Goal: Complete application form

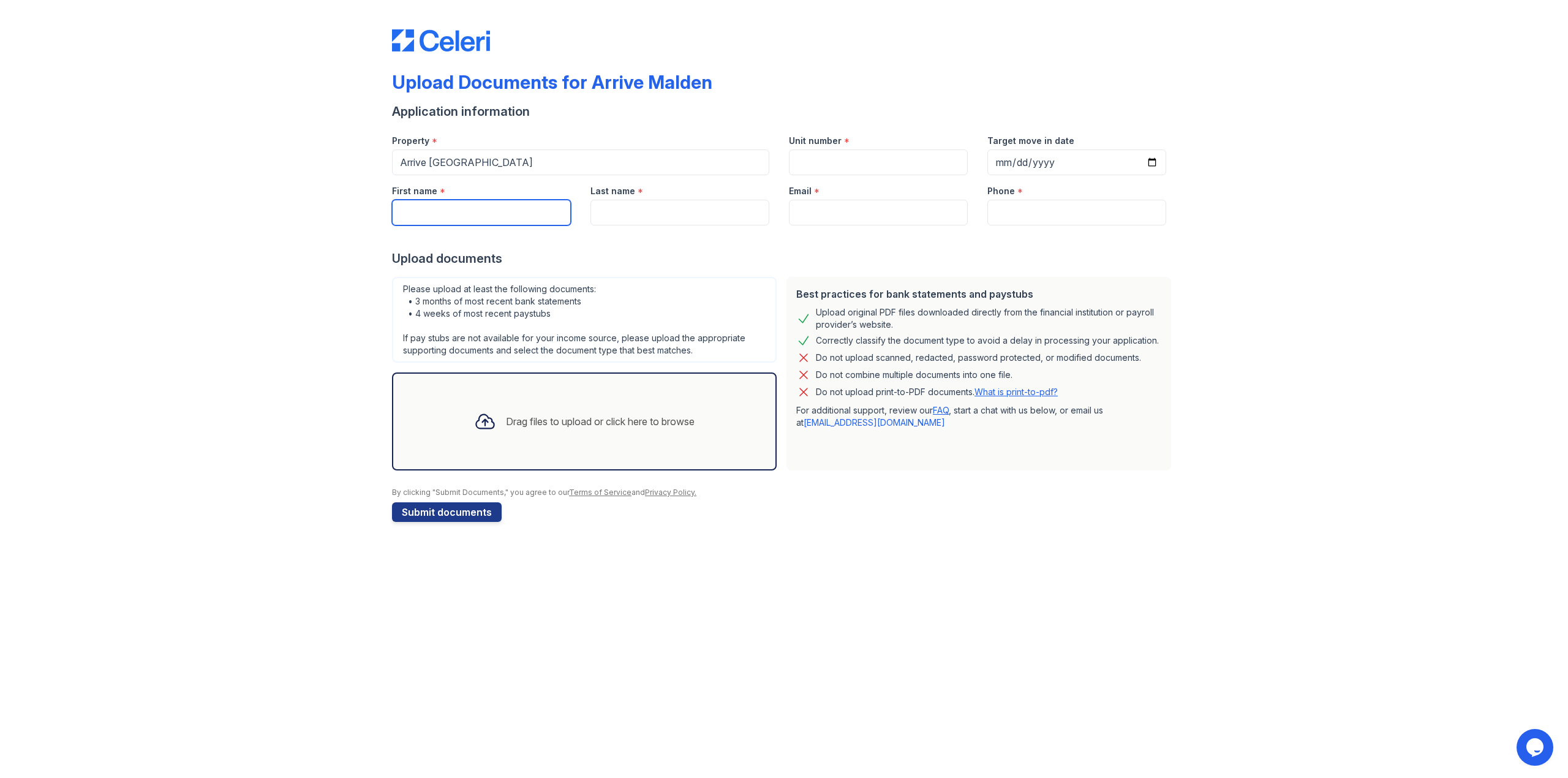
click at [473, 211] on input "First name" at bounding box center [481, 213] width 179 height 26
type input "Ria"
click at [667, 219] on input "Last name" at bounding box center [680, 213] width 179 height 26
type input "[PERSON_NAME]"
type input "[EMAIL_ADDRESS][DOMAIN_NAME]"
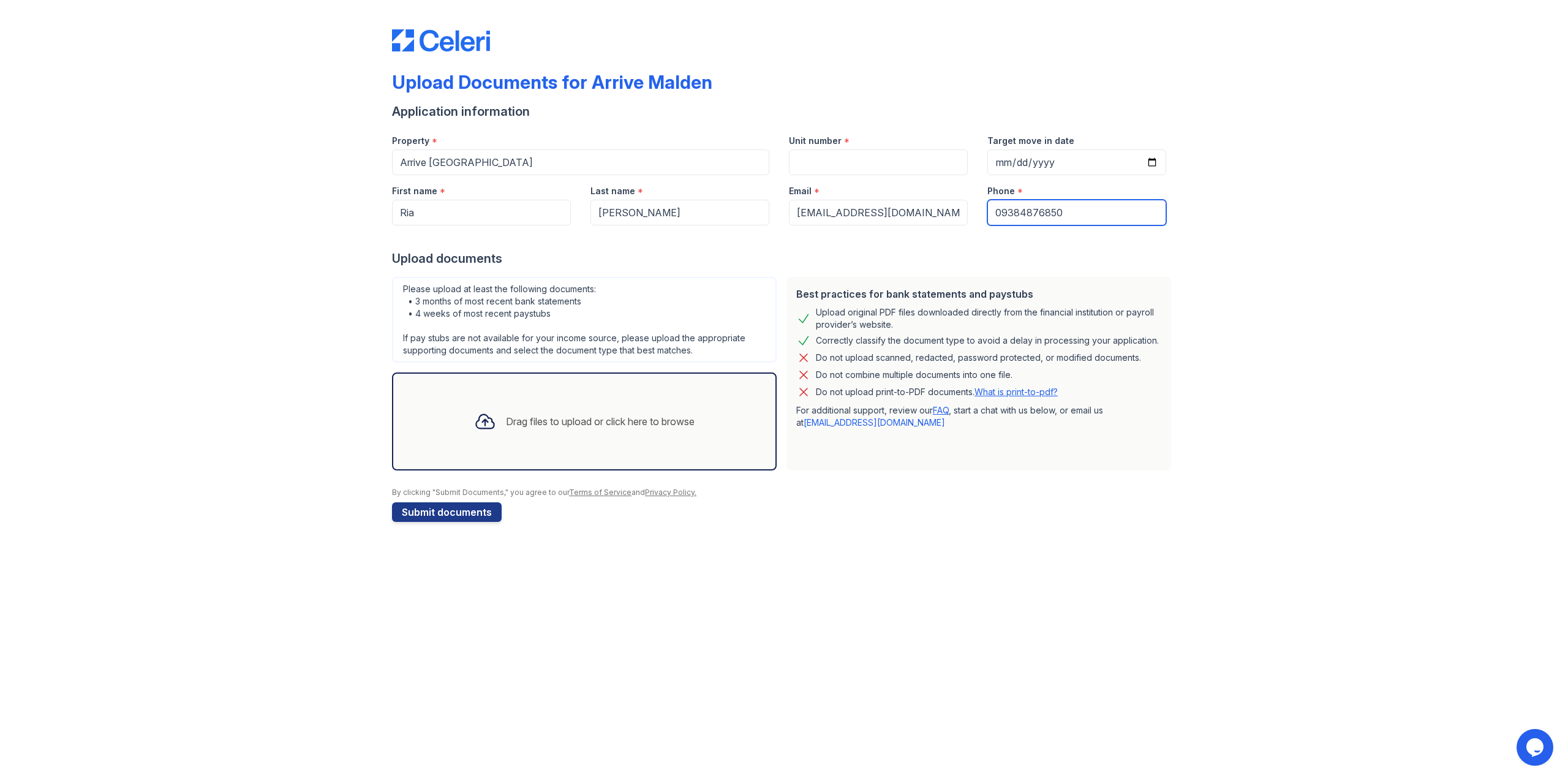
click at [1003, 215] on input "09384876850" at bounding box center [1076, 213] width 179 height 26
click at [1081, 219] on input "9384876850" at bounding box center [1076, 213] width 179 height 26
type input "9384876850"
click at [856, 153] on input "Unit number" at bounding box center [878, 162] width 179 height 26
type input "502"
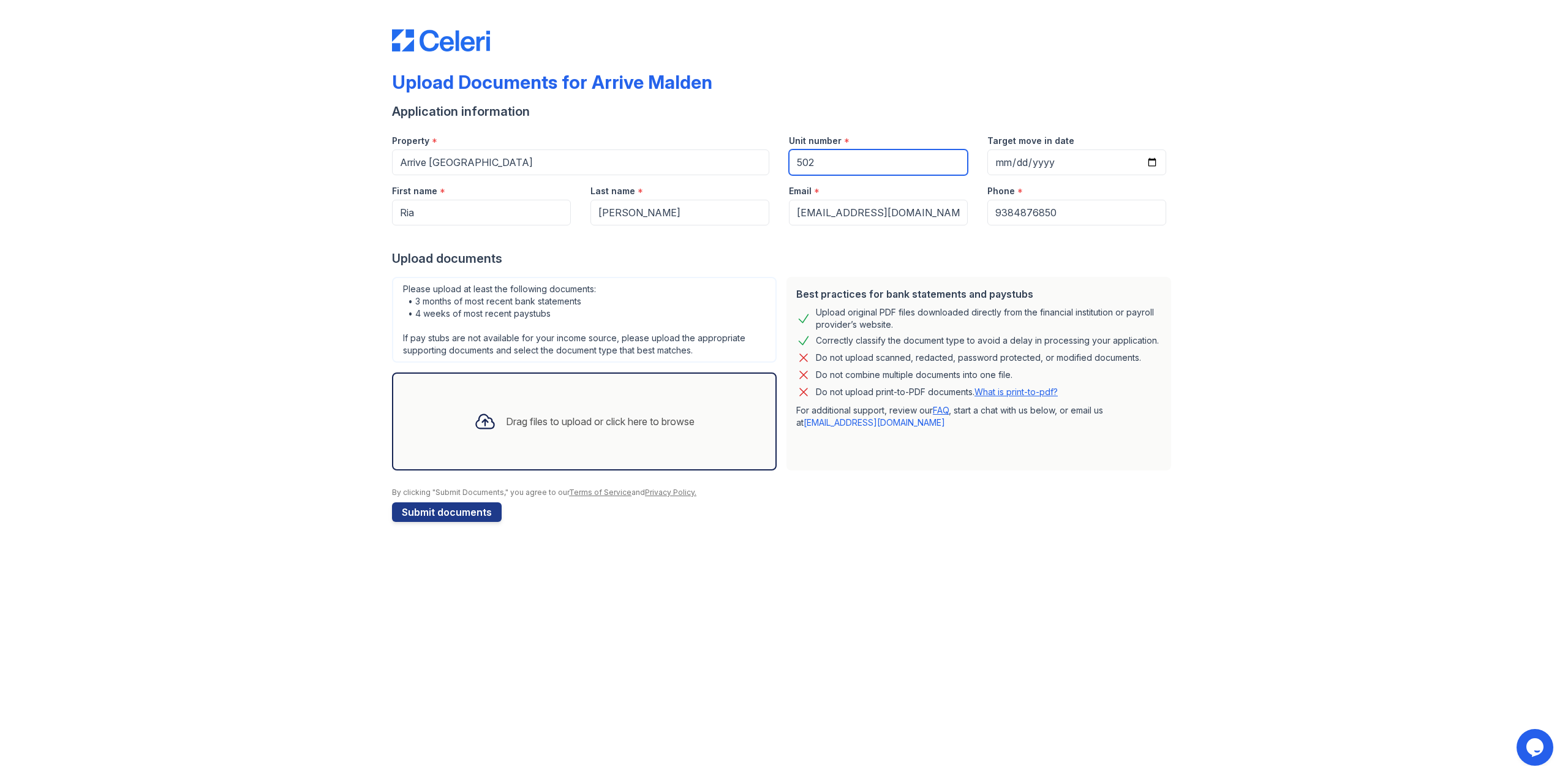
click at [858, 160] on input "502" at bounding box center [878, 162] width 179 height 26
click at [158, 324] on div "Upload Documents for Arrive Malden Application information Property * Arrive [G…" at bounding box center [784, 273] width 1529 height 547
click at [486, 441] on div "Drag files to upload or click here to browse" at bounding box center [584, 421] width 240 height 42
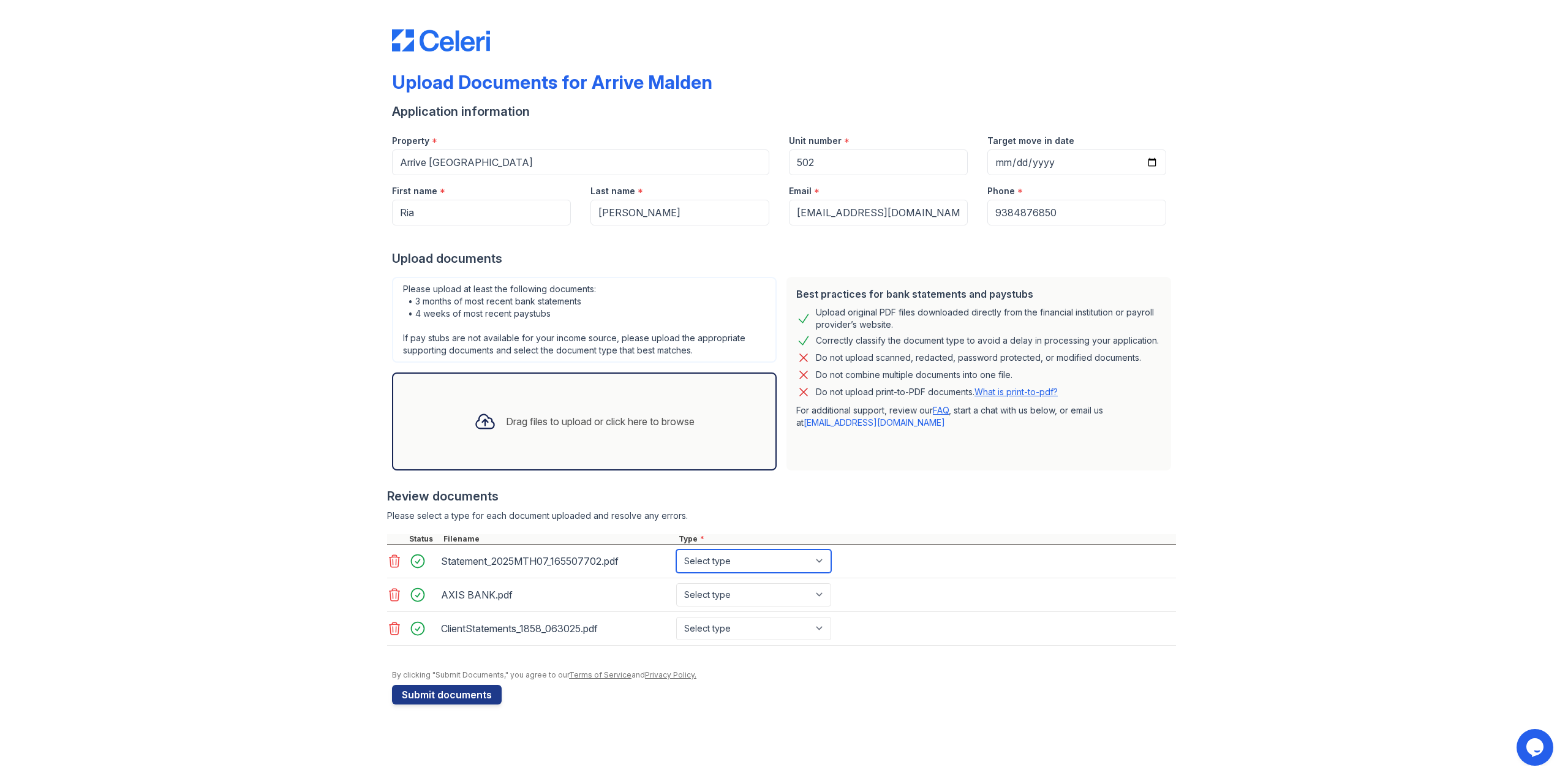
click at [824, 554] on select "Select type Paystub Bank Statement Offer Letter Tax Documents Benefit Award Let…" at bounding box center [754, 561] width 155 height 23
select select "bank_statement"
click at [676, 550] on select "Select type Paystub Bank Statement Offer Letter Tax Documents Benefit Award Let…" at bounding box center [754, 561] width 155 height 23
click at [815, 596] on select "Select type Paystub Bank Statement Offer Letter Tax Documents Benefit Award Let…" at bounding box center [754, 595] width 155 height 23
select select "bank_statement"
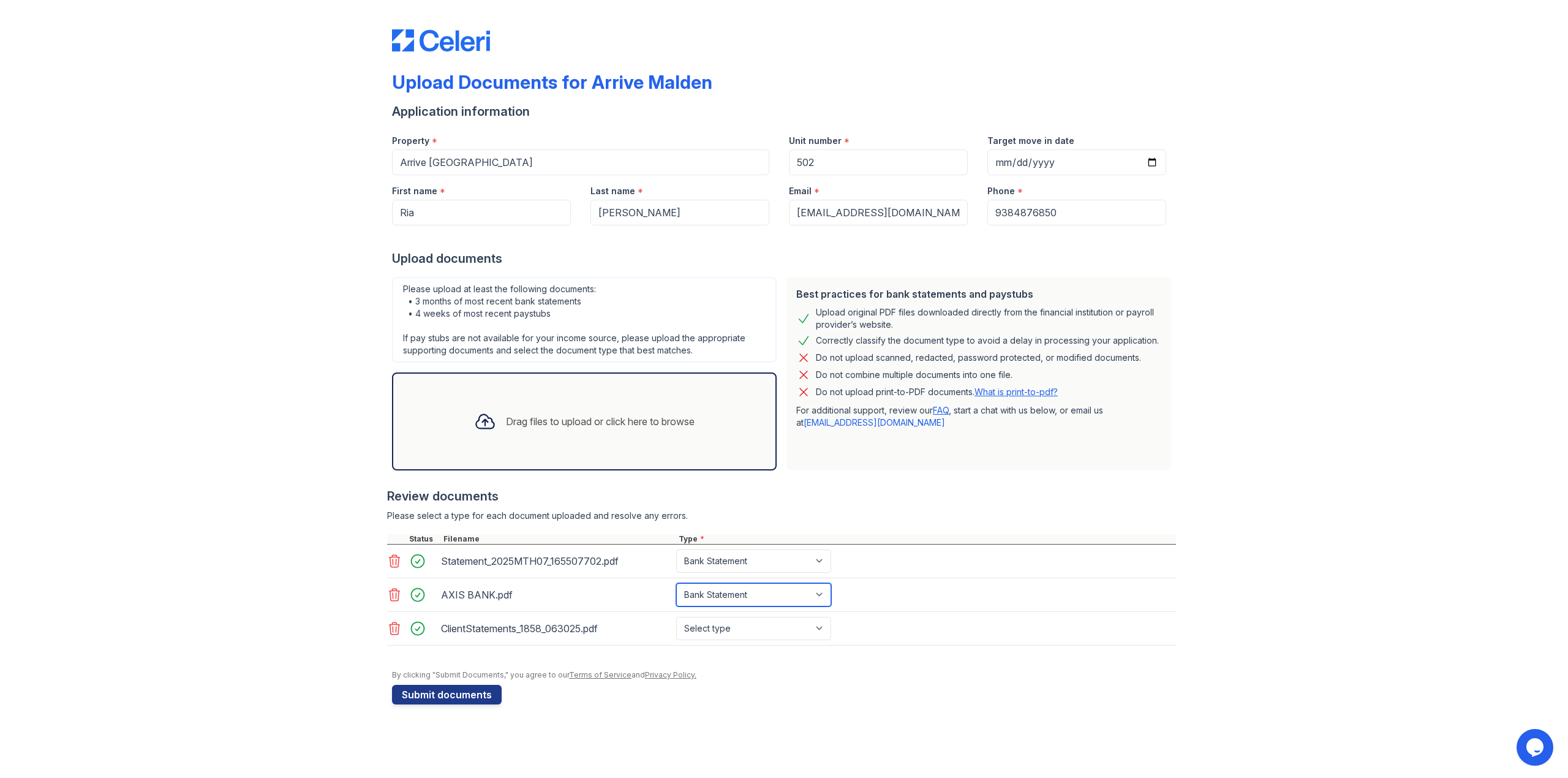
click at [676, 584] on select "Select type Paystub Bank Statement Offer Letter Tax Documents Benefit Award Let…" at bounding box center [754, 595] width 155 height 23
click at [797, 631] on select "Select type Paystub Bank Statement Offer Letter Tax Documents Benefit Award Let…" at bounding box center [754, 629] width 155 height 23
select select "investment_account_statement"
click at [676, 618] on select "Select type Paystub Bank Statement Offer Letter Tax Documents Benefit Award Let…" at bounding box center [754, 629] width 155 height 23
click at [429, 702] on button "Submit documents" at bounding box center [446, 695] width 110 height 20
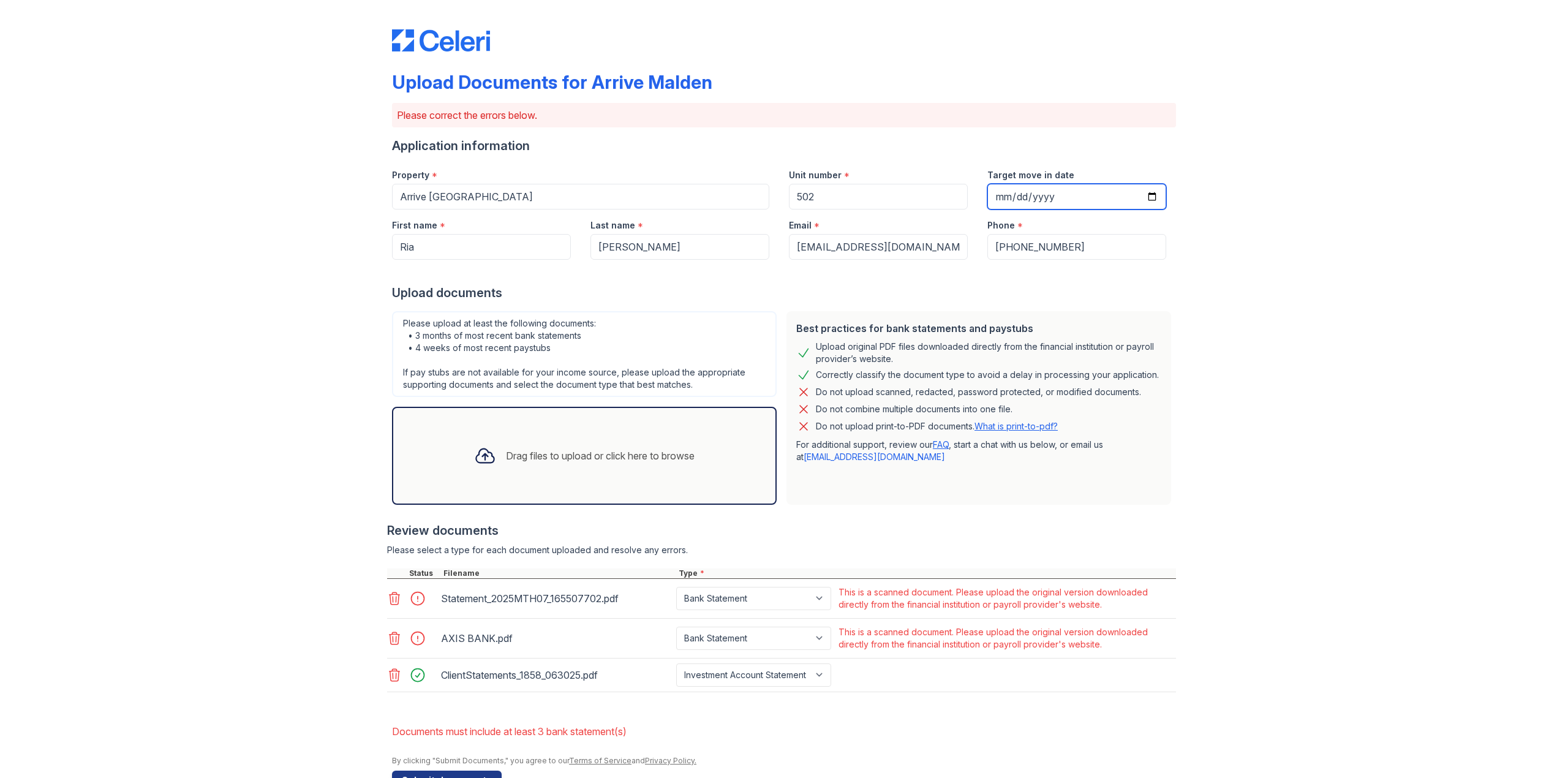
click at [1142, 194] on input "Target move in date" at bounding box center [1076, 197] width 179 height 26
type input "[DATE]"
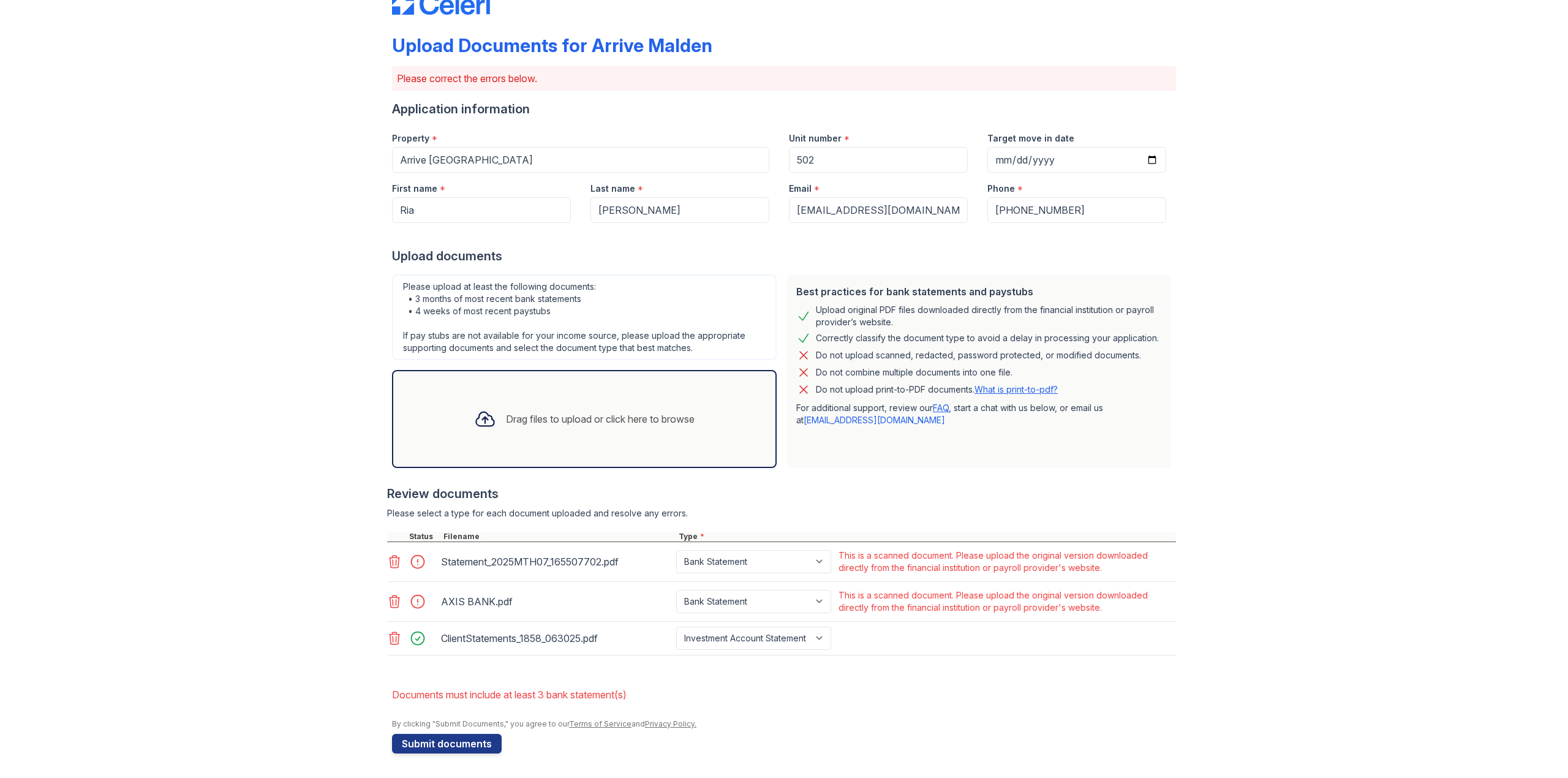
click at [393, 602] on icon at bounding box center [395, 601] width 10 height 12
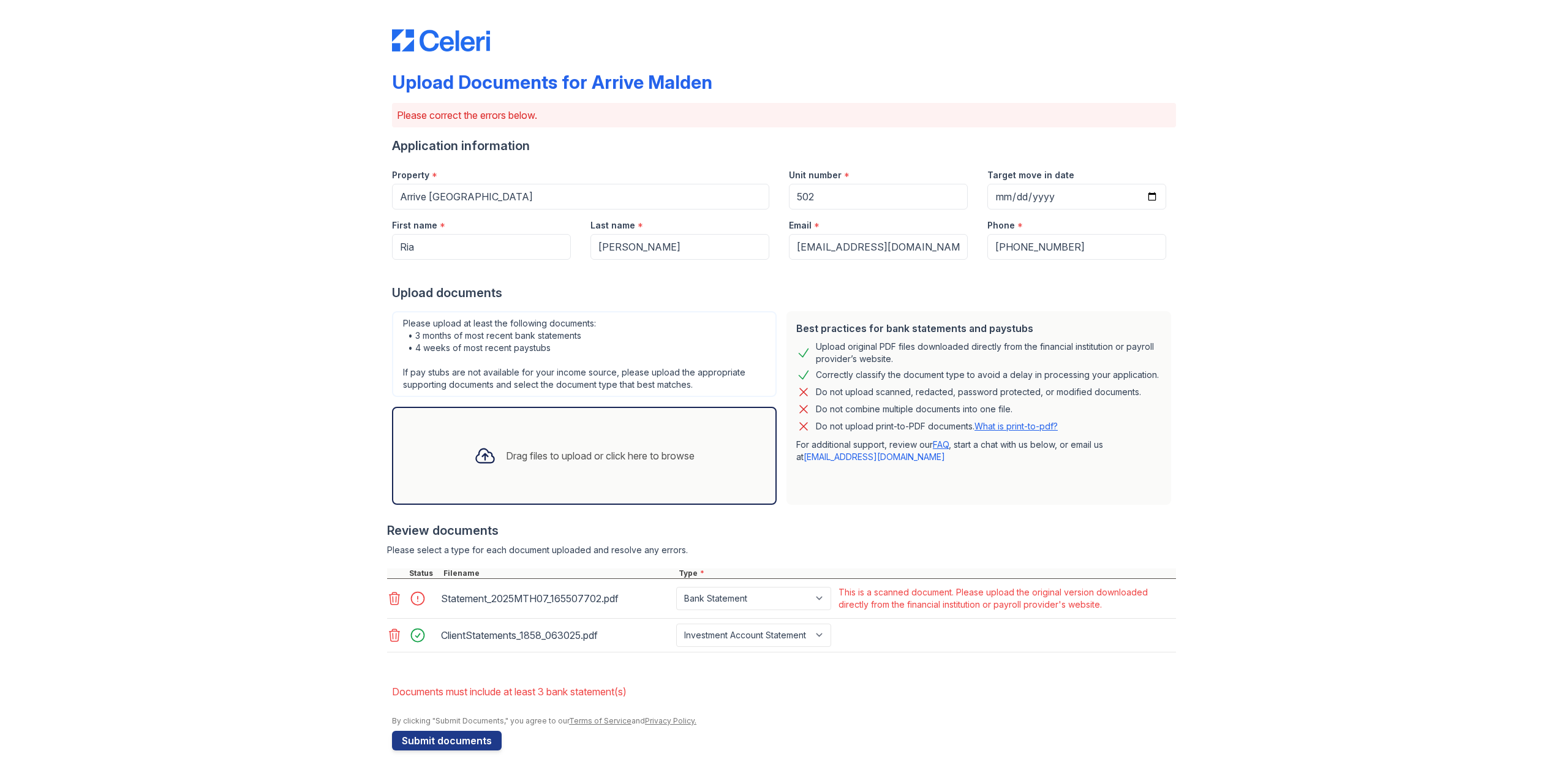
scroll to position [0, 0]
click at [396, 601] on icon at bounding box center [395, 599] width 10 height 12
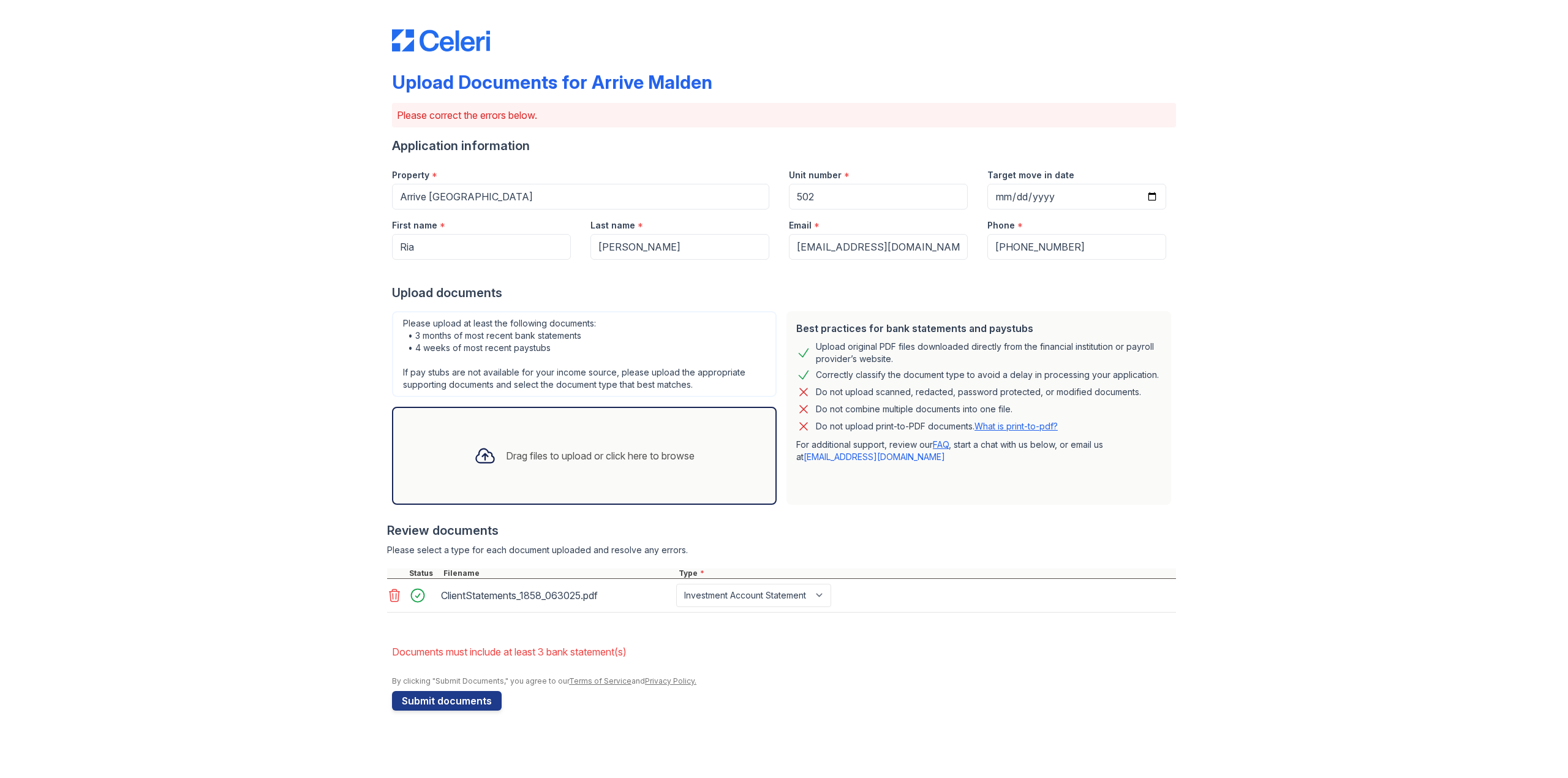
click at [326, 637] on div "Upload Documents for Arrive Malden Please correct the errors below. Application…" at bounding box center [784, 367] width 1529 height 735
click at [300, 520] on div "Upload Documents for Arrive Malden Please correct the errors below. Application…" at bounding box center [784, 367] width 1529 height 735
click at [510, 456] on div "Drag files to upload or click here to browse" at bounding box center [600, 456] width 189 height 15
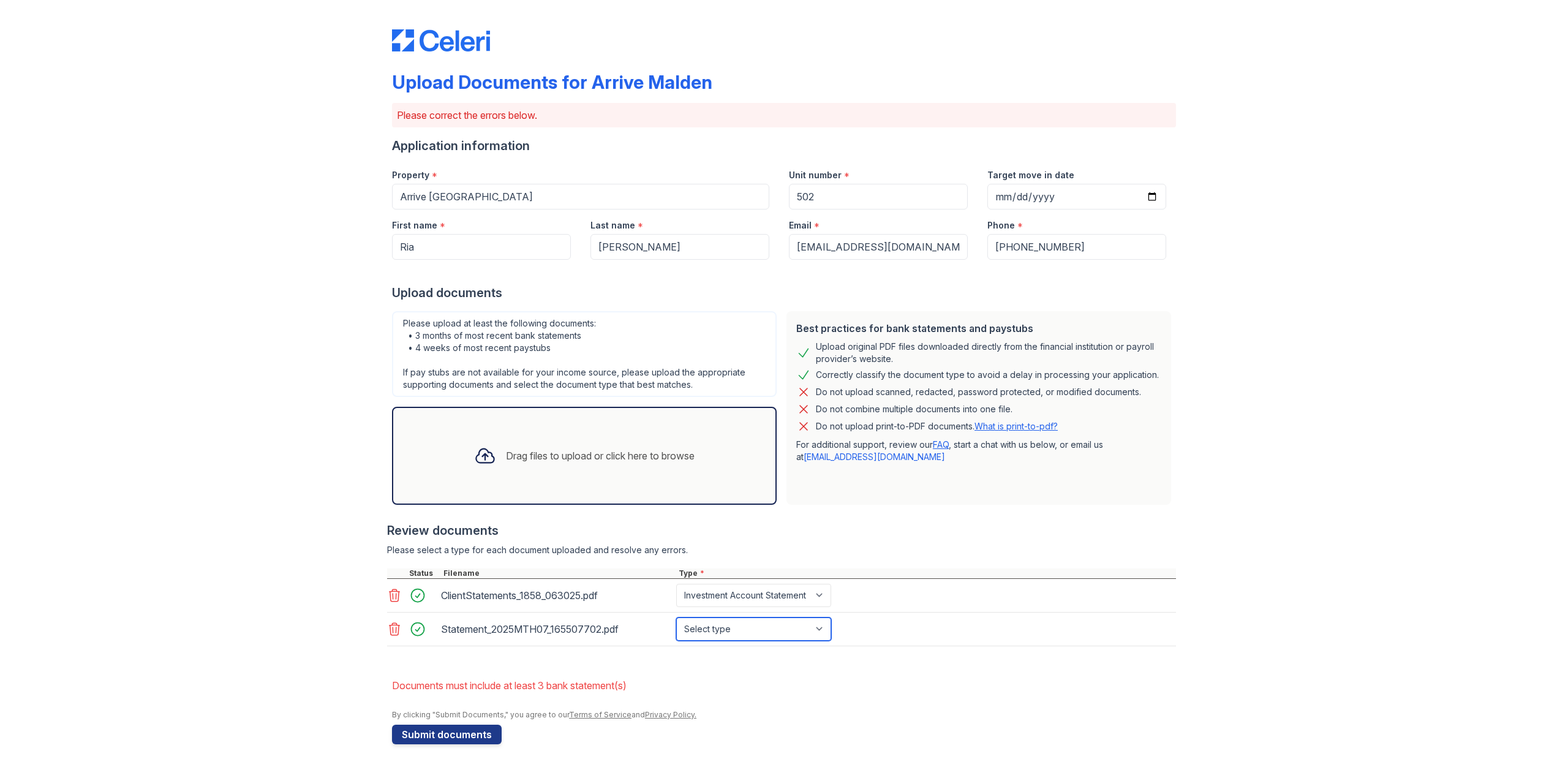
click at [818, 631] on select "Select type Paystub Bank Statement Offer Letter Tax Documents Benefit Award Let…" at bounding box center [754, 629] width 155 height 23
select select "bank_statement"
click at [676, 618] on select "Select type Paystub Bank Statement Offer Letter Tax Documents Benefit Award Let…" at bounding box center [754, 629] width 155 height 23
click at [588, 462] on div "Drag files to upload or click here to browse" at bounding box center [600, 456] width 189 height 15
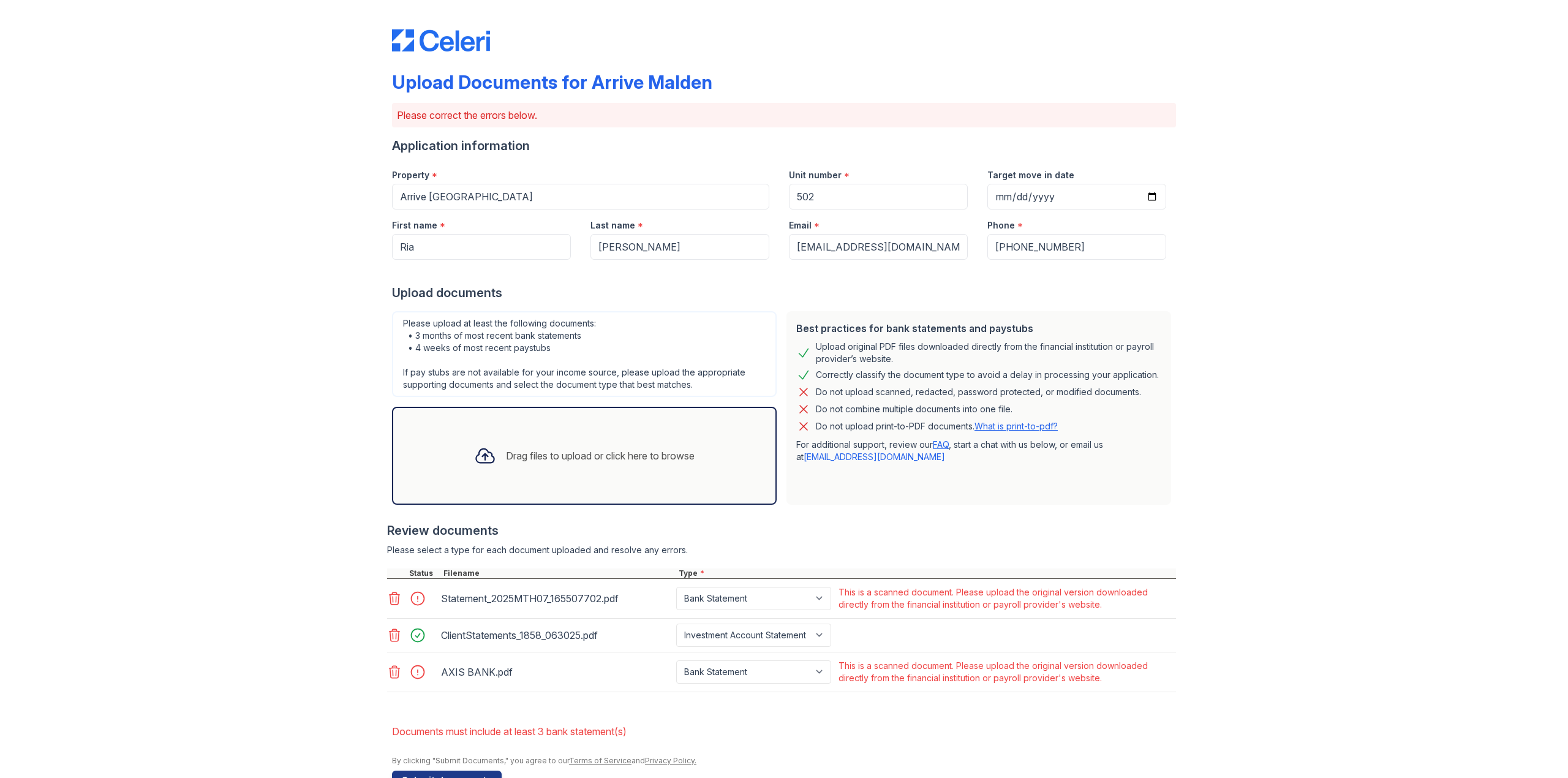
click at [388, 672] on icon at bounding box center [394, 672] width 15 height 15
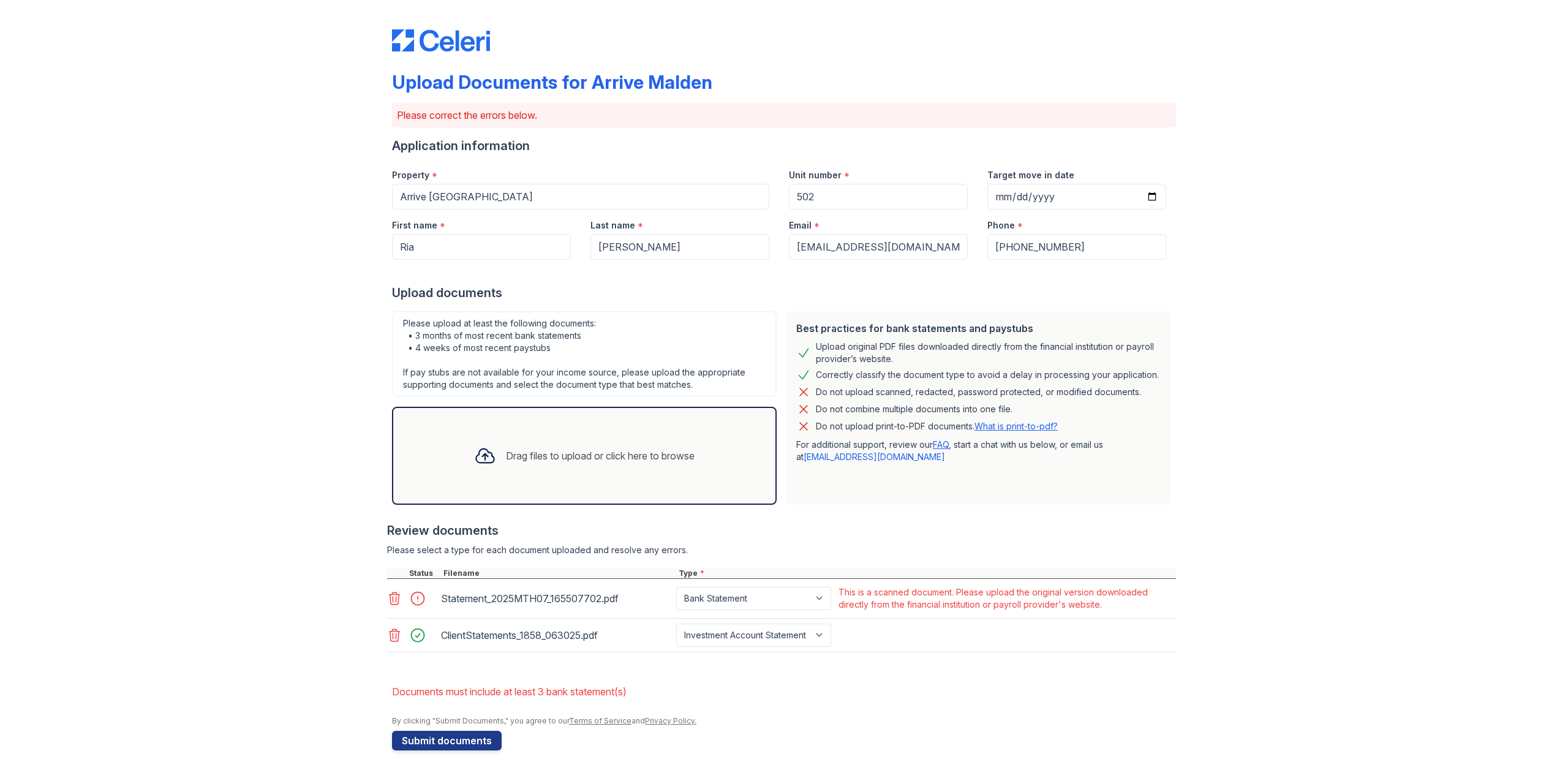
click at [547, 467] on div "Drag files to upload or click here to browse" at bounding box center [584, 456] width 240 height 42
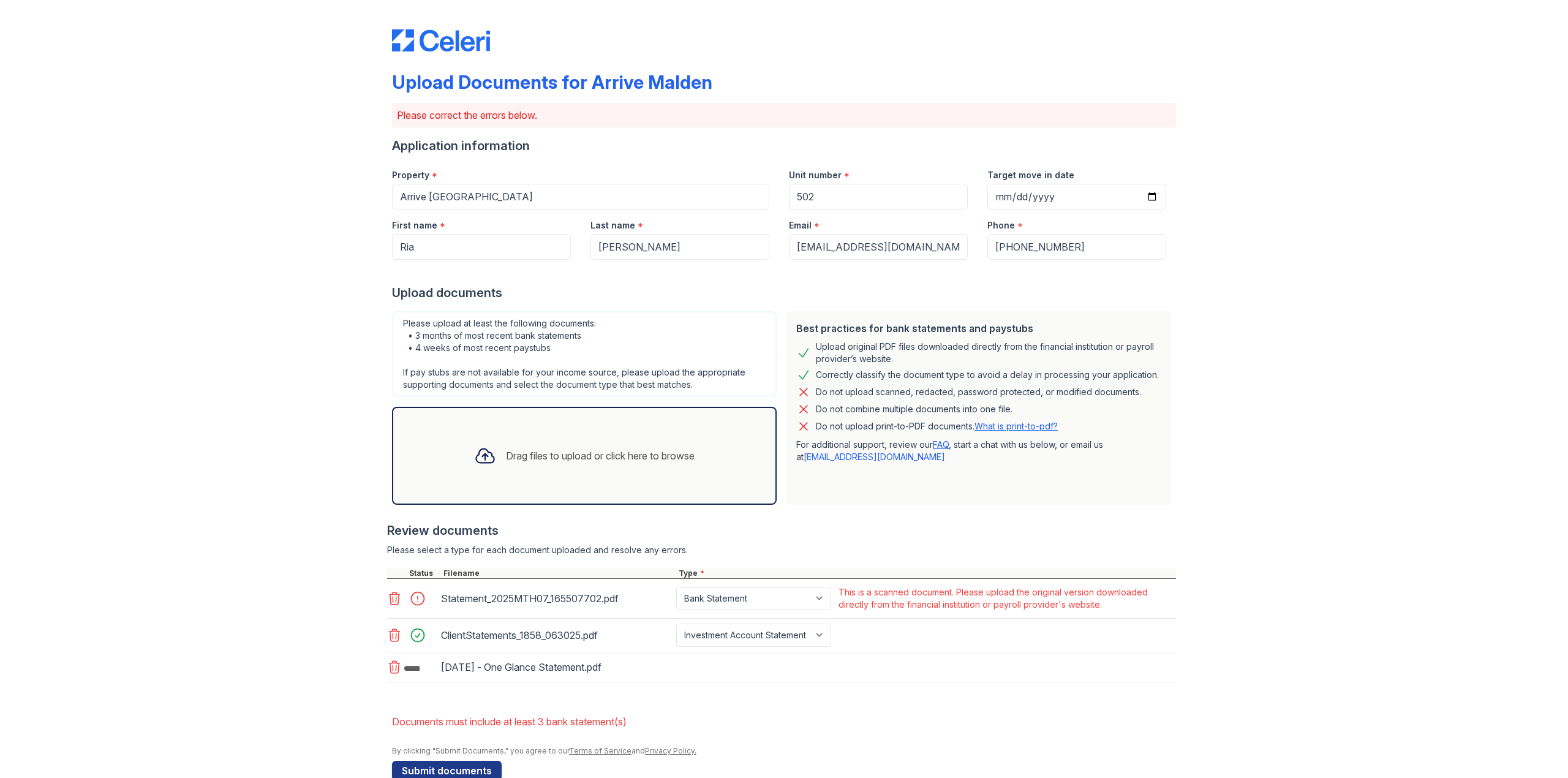
scroll to position [28, 0]
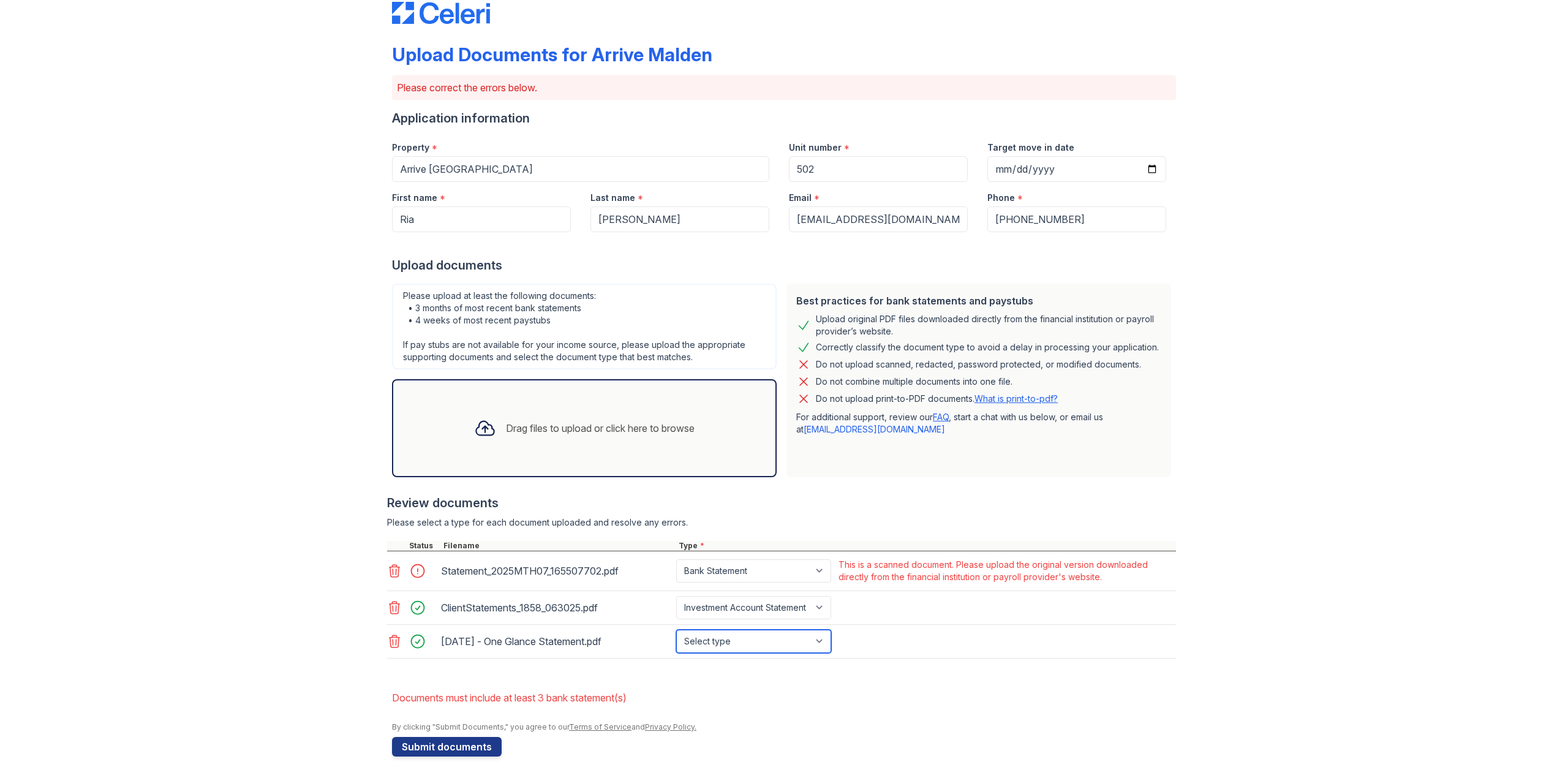
click at [814, 638] on select "Select type Paystub Bank Statement Offer Letter Tax Documents Benefit Award Let…" at bounding box center [754, 641] width 155 height 23
select select "bank_statement"
click at [676, 631] on select "Select type Paystub Bank Statement Offer Letter Tax Documents Benefit Award Let…" at bounding box center [754, 641] width 155 height 23
click at [782, 726] on div "By clicking "Submit Documents," you agree to our Terms of Service and Privacy P…" at bounding box center [784, 727] width 784 height 10
click at [387, 574] on icon at bounding box center [394, 571] width 15 height 15
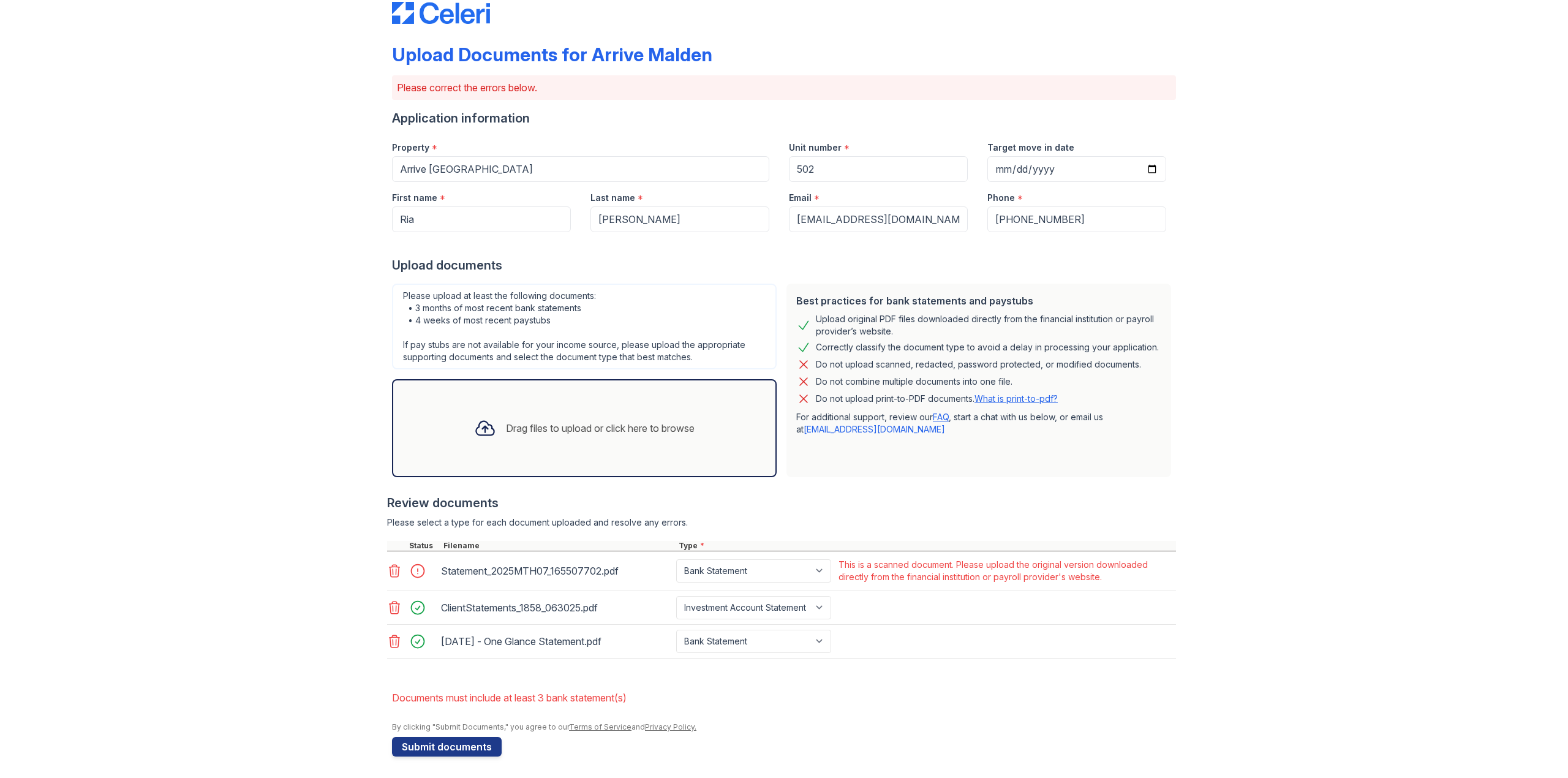
scroll to position [0, 0]
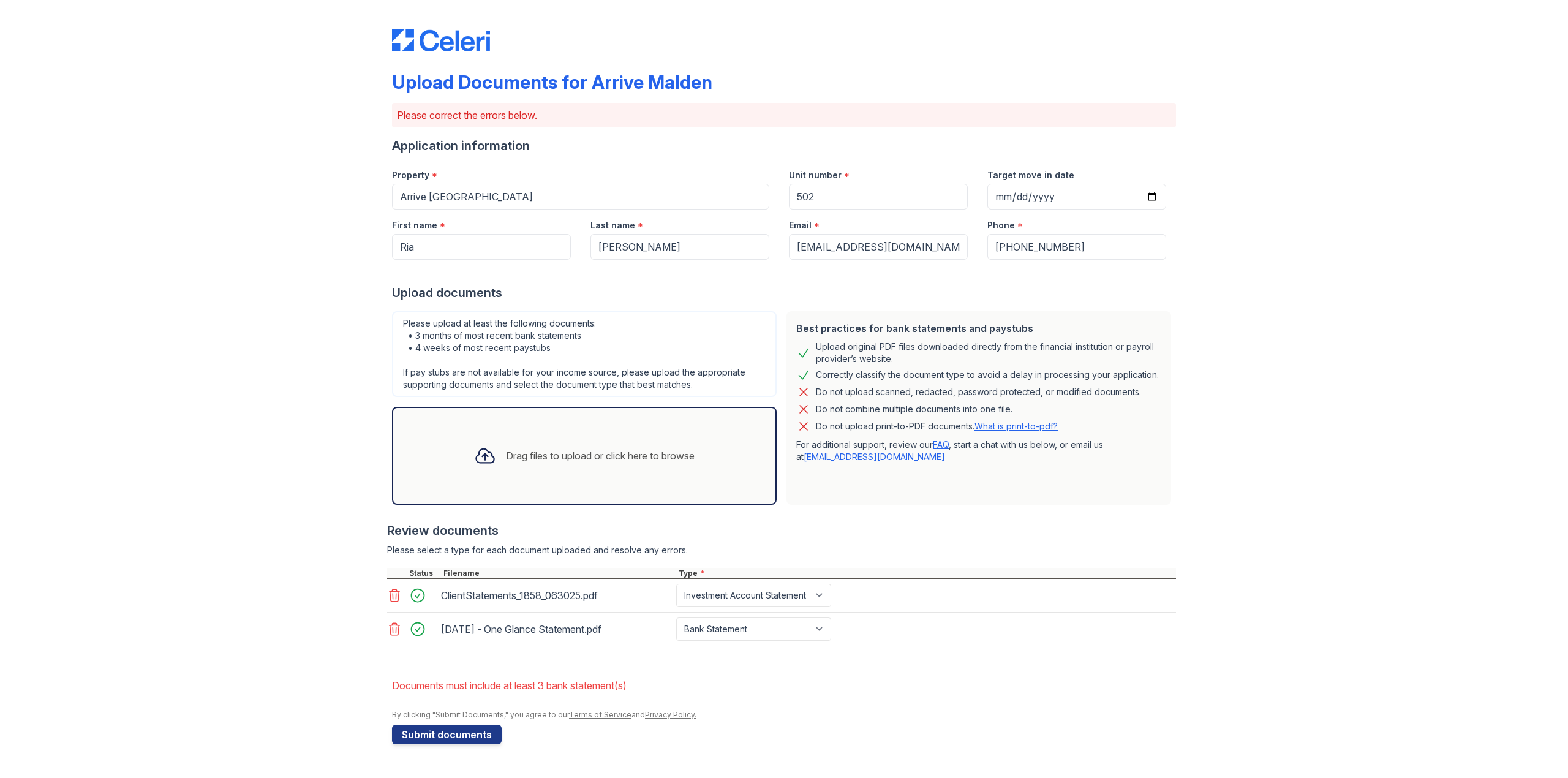
click at [571, 463] on div "Drag files to upload or click here to browse" at bounding box center [584, 456] width 240 height 42
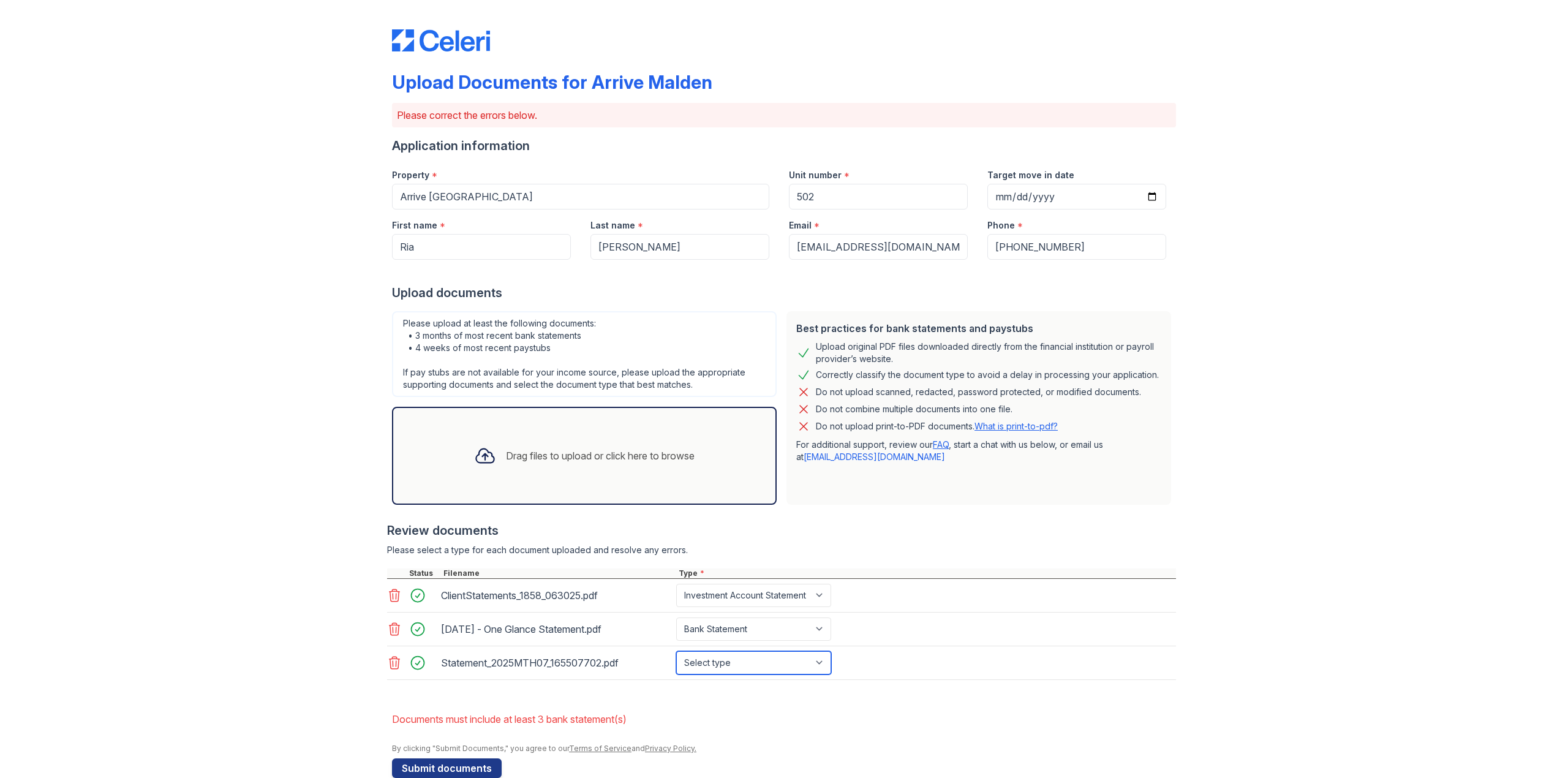
click at [813, 663] on select "Select type Paystub Bank Statement Offer Letter Tax Documents Benefit Award Let…" at bounding box center [754, 663] width 155 height 23
select select "bank_statement"
click at [676, 652] on select "Select type Paystub Bank Statement Offer Letter Tax Documents Benefit Award Let…" at bounding box center [754, 663] width 155 height 23
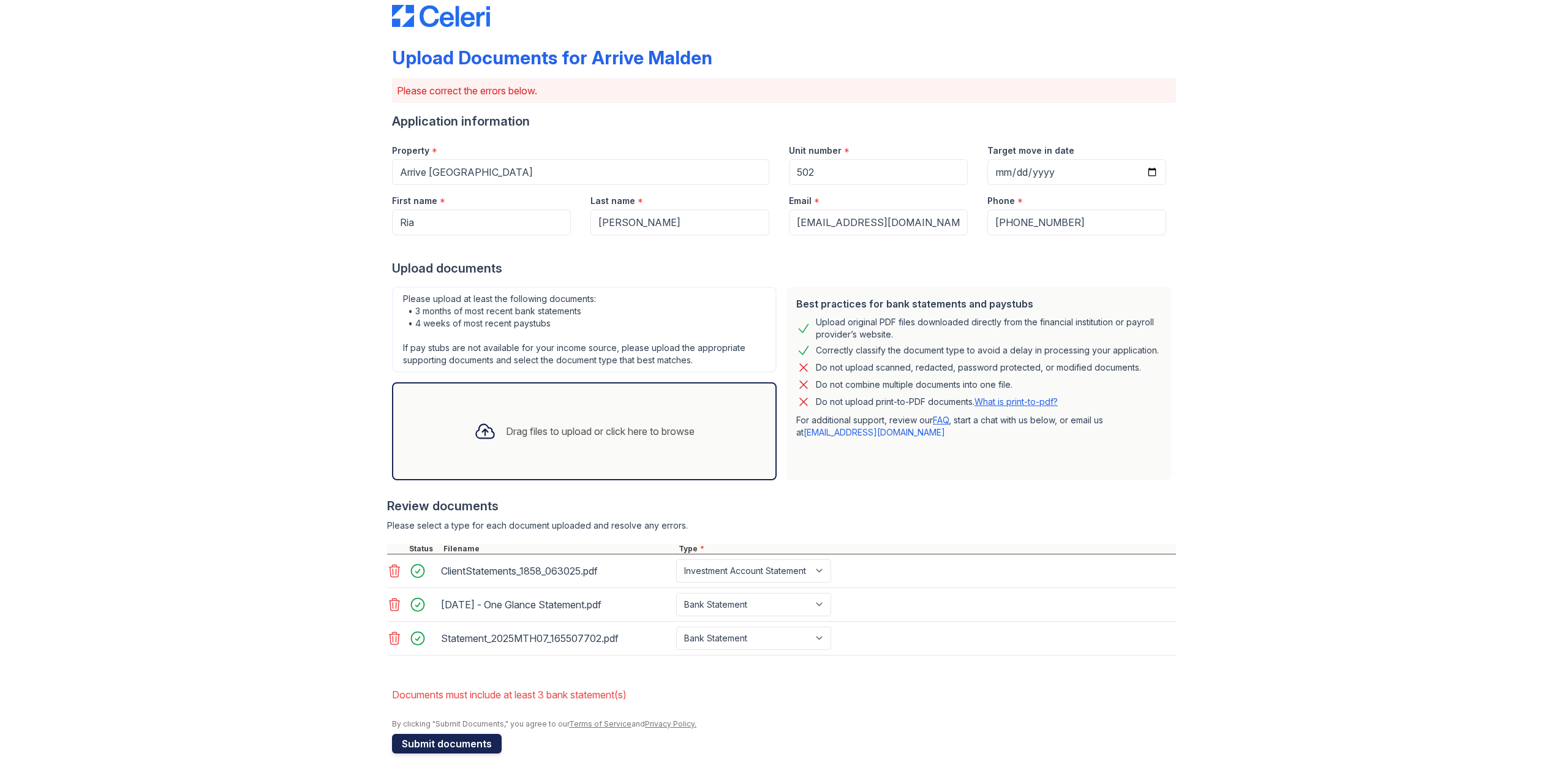
click at [451, 746] on button "Submit documents" at bounding box center [446, 743] width 110 height 20
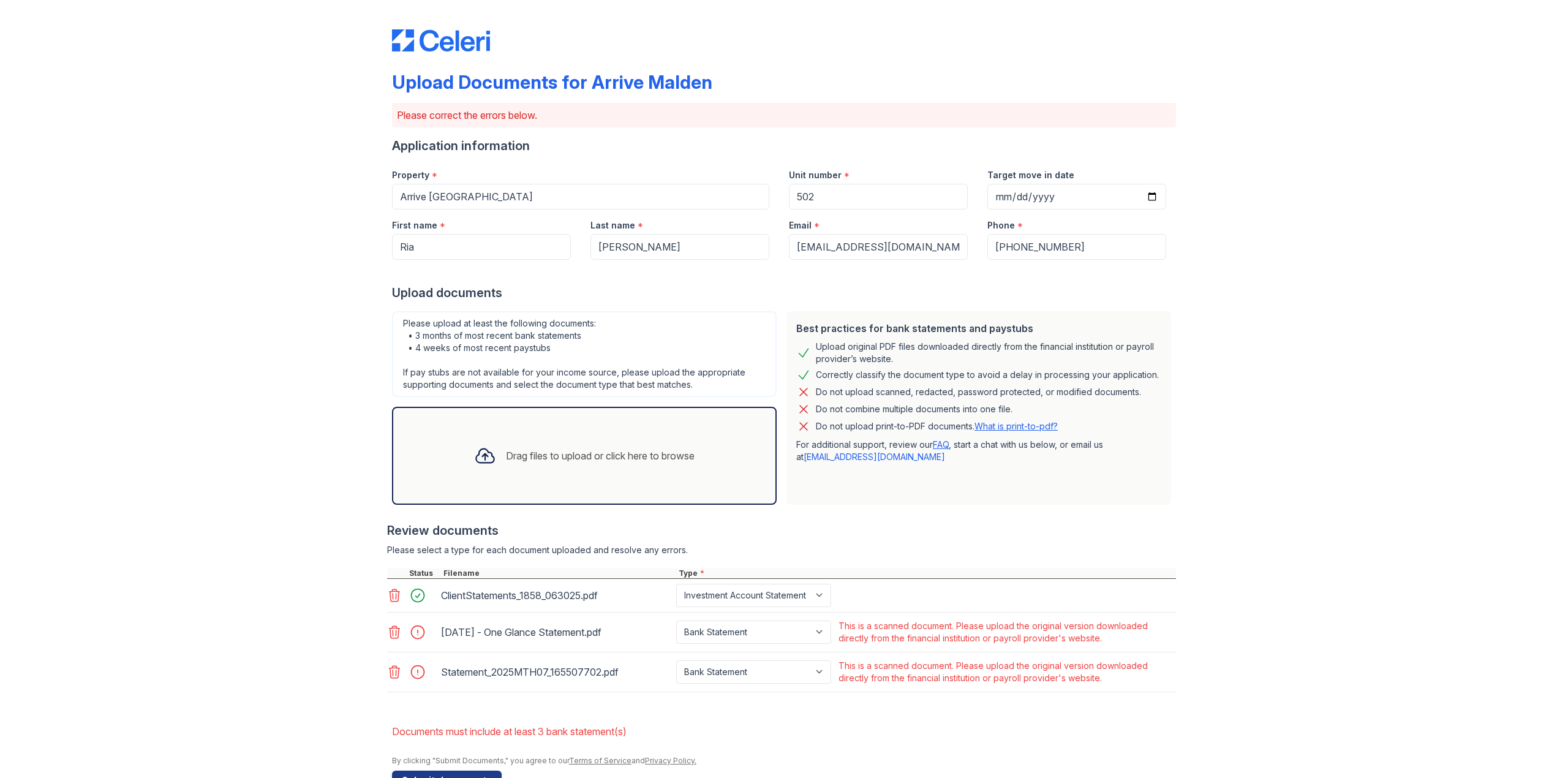
click at [278, 552] on div "Upload Documents for Arrive Malden Please correct the errors below. Application…" at bounding box center [784, 408] width 1529 height 815
click at [143, 370] on div "Upload Documents for Arrive Malden Please correct the errors below. Application…" at bounding box center [784, 408] width 1529 height 815
click at [389, 638] on icon at bounding box center [395, 632] width 10 height 12
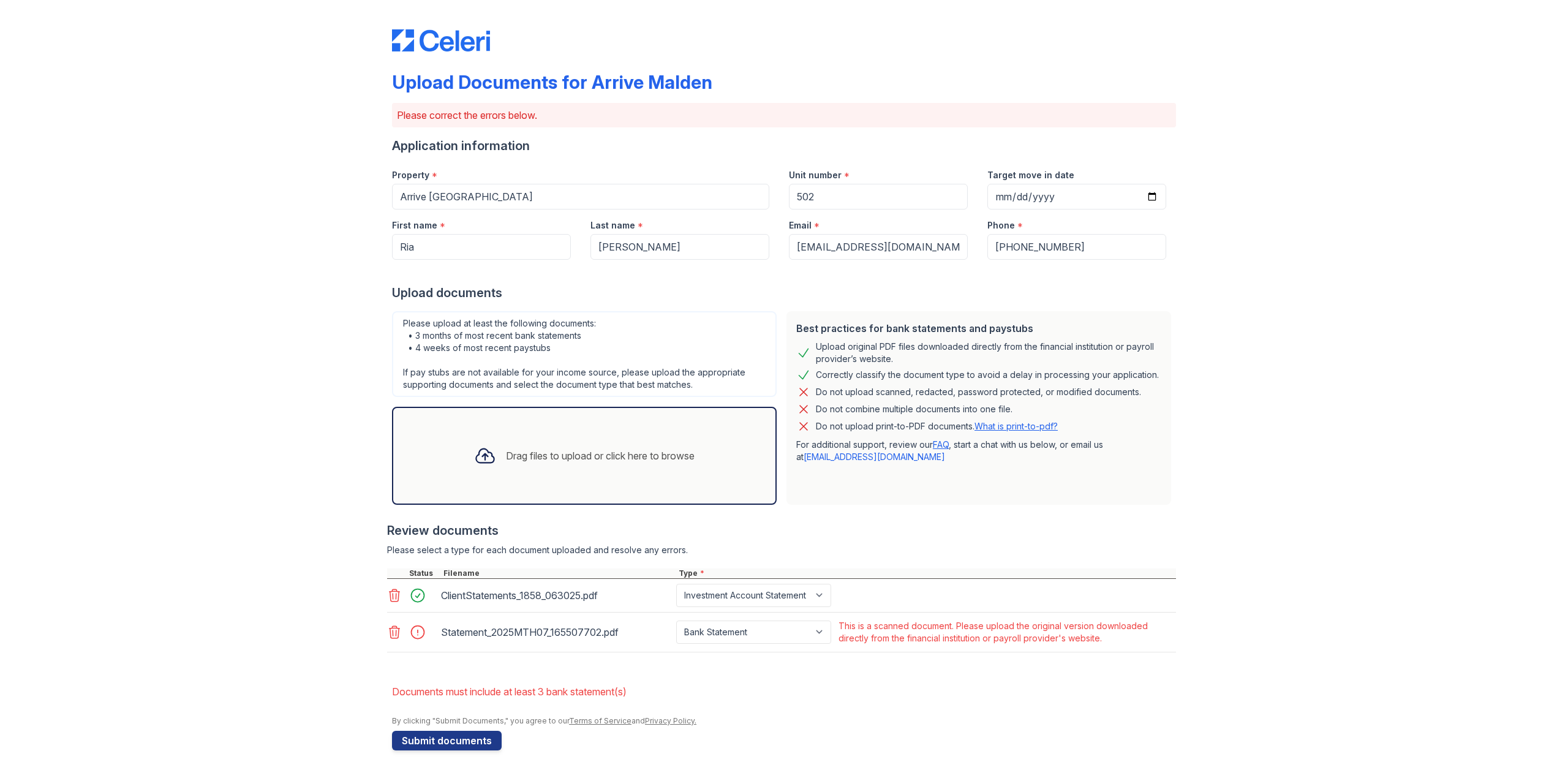
click at [397, 636] on icon at bounding box center [394, 632] width 15 height 15
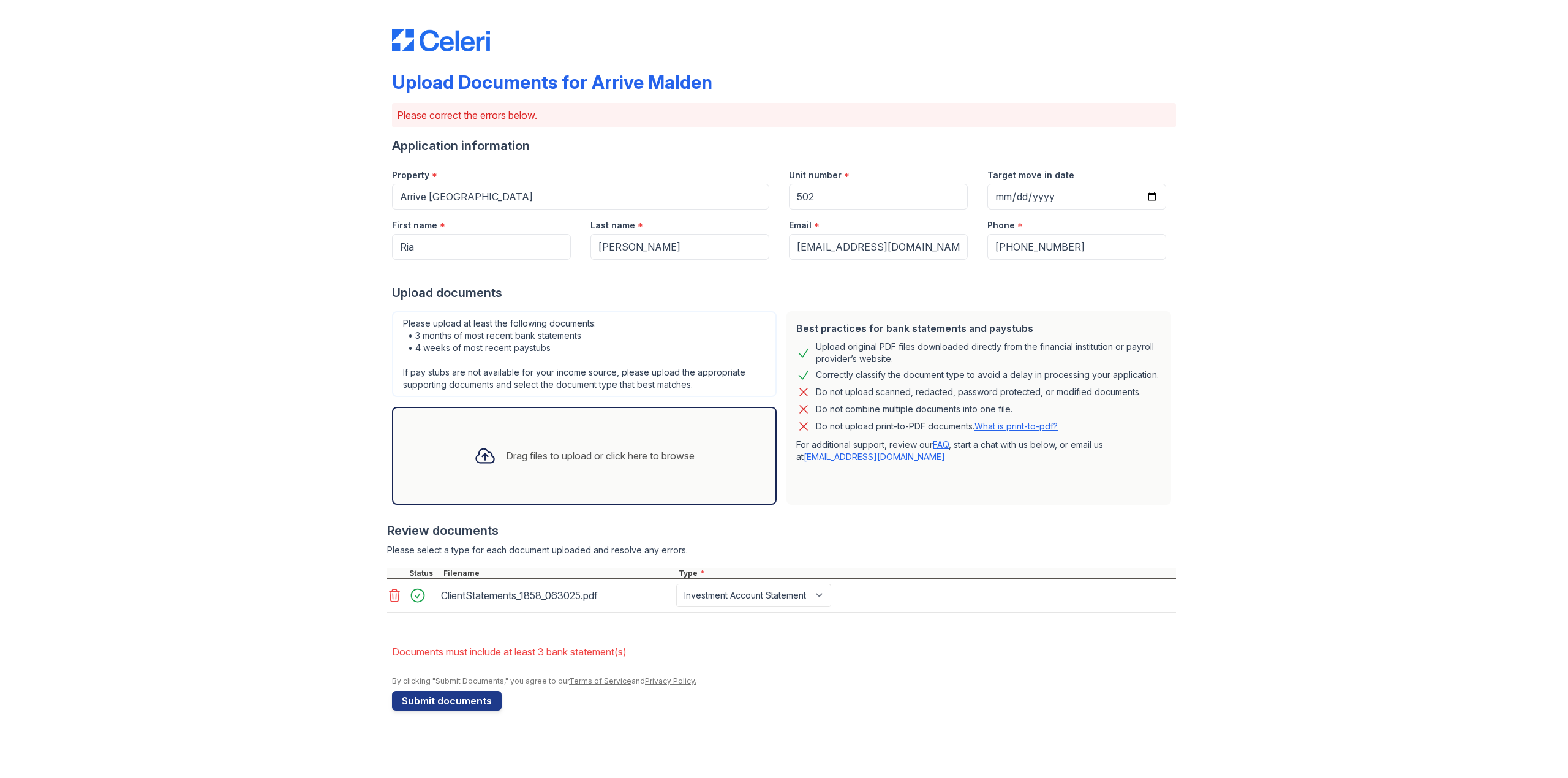
click at [318, 611] on div "Upload Documents for Arrive Malden Please correct the errors below. Application…" at bounding box center [784, 367] width 1529 height 735
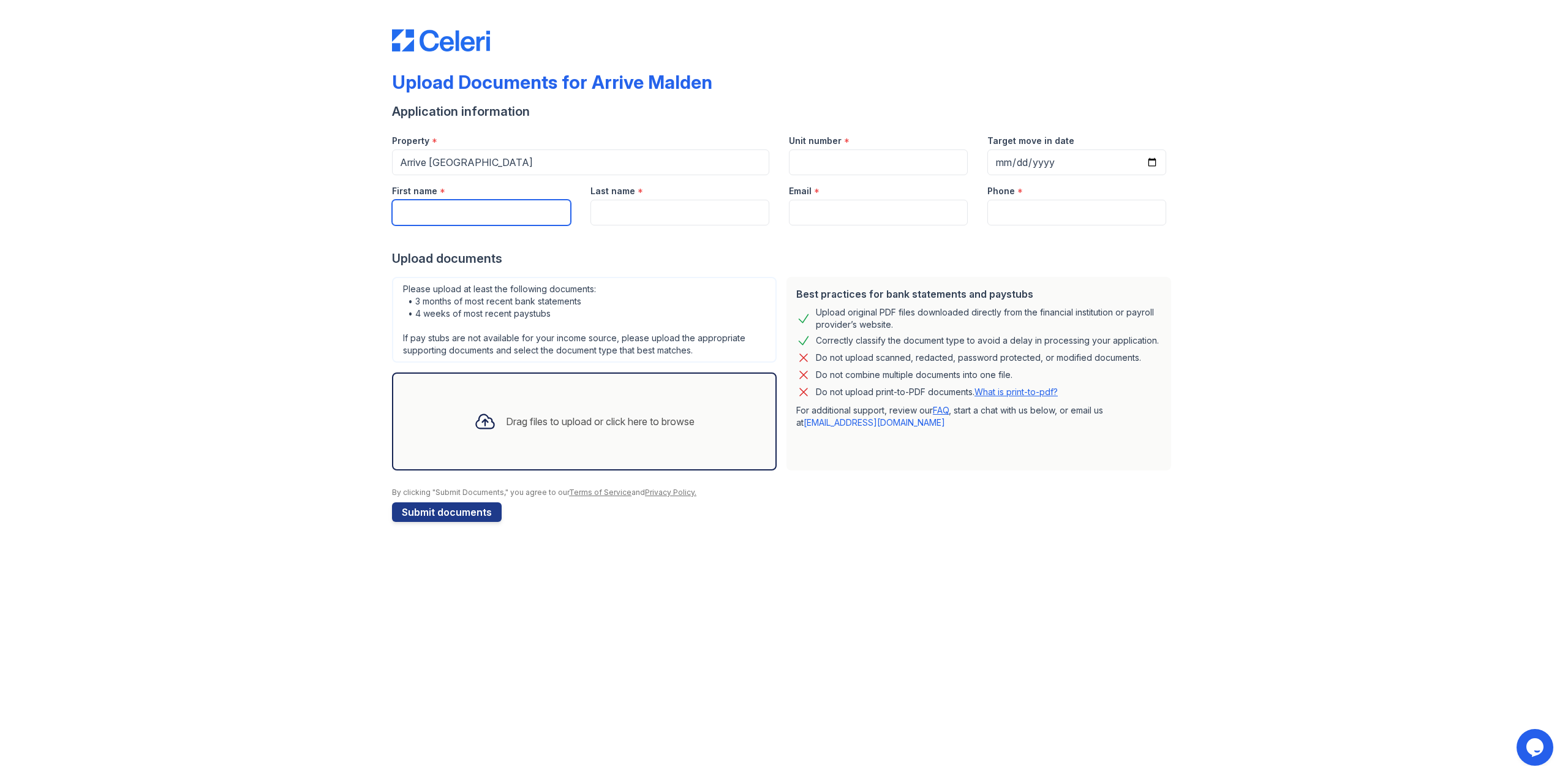
click at [473, 213] on input "First name" at bounding box center [481, 213] width 179 height 26
type input "Ria"
click at [650, 220] on input "Last name" at bounding box center [680, 213] width 179 height 26
type input "[PERSON_NAME]"
type input "[EMAIL_ADDRESS][DOMAIN_NAME]"
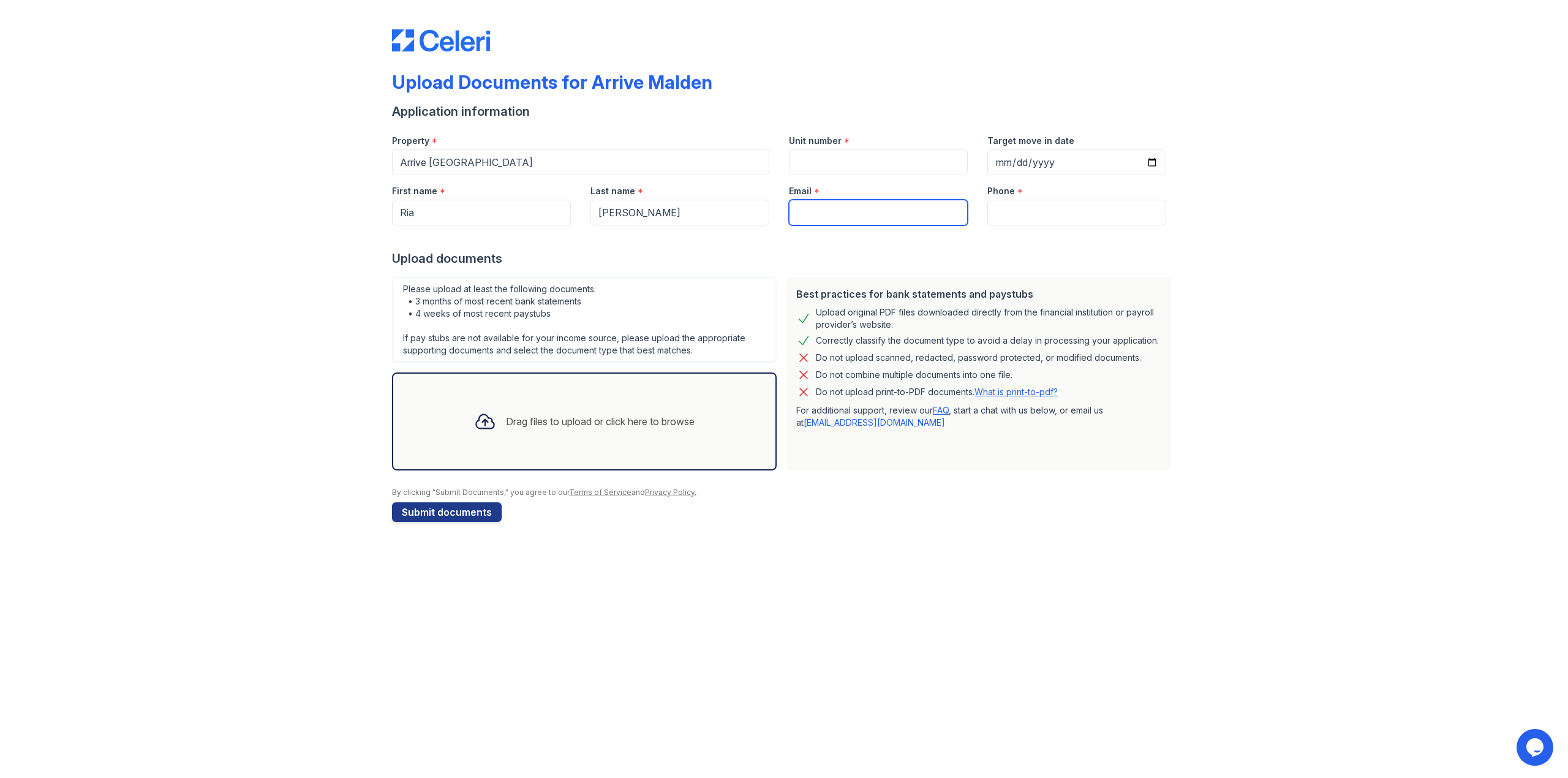
type input "09384876850"
type input "[PERSON_NAME]"
click at [860, 165] on input "Unit number" at bounding box center [878, 162] width 179 height 26
type input "502"
click at [880, 167] on input "502" at bounding box center [878, 162] width 179 height 26
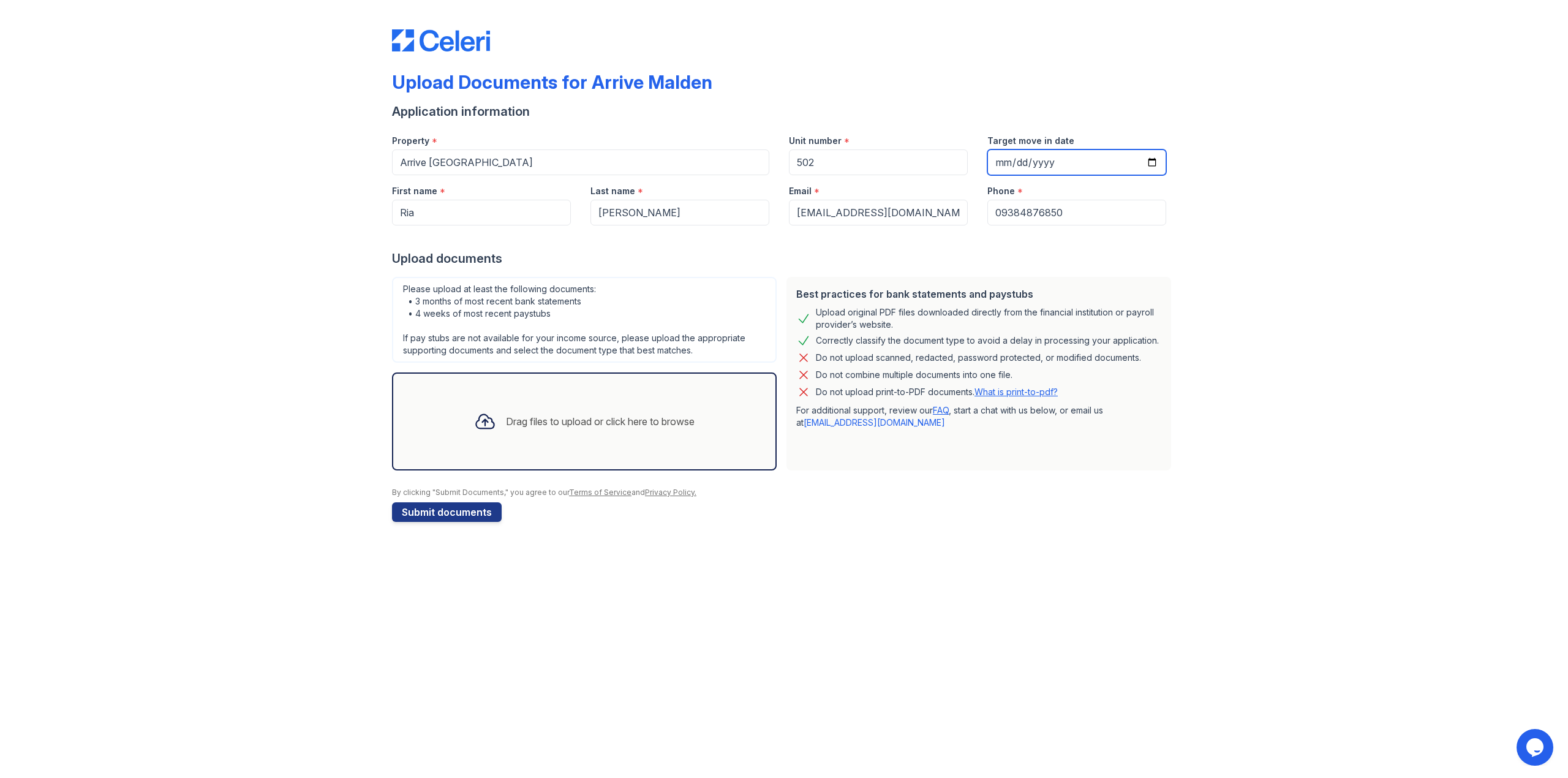
click at [1079, 160] on input "Target move in date" at bounding box center [1076, 162] width 179 height 26
click at [1154, 158] on input "Target move in date" at bounding box center [1076, 162] width 179 height 26
type input "[DATE]"
click at [1205, 238] on div "Upload Documents for Arrive Malden Application information Property * Arrive Ma…" at bounding box center [784, 273] width 1529 height 547
click at [1003, 213] on input "09384876850" at bounding box center [1076, 213] width 179 height 26
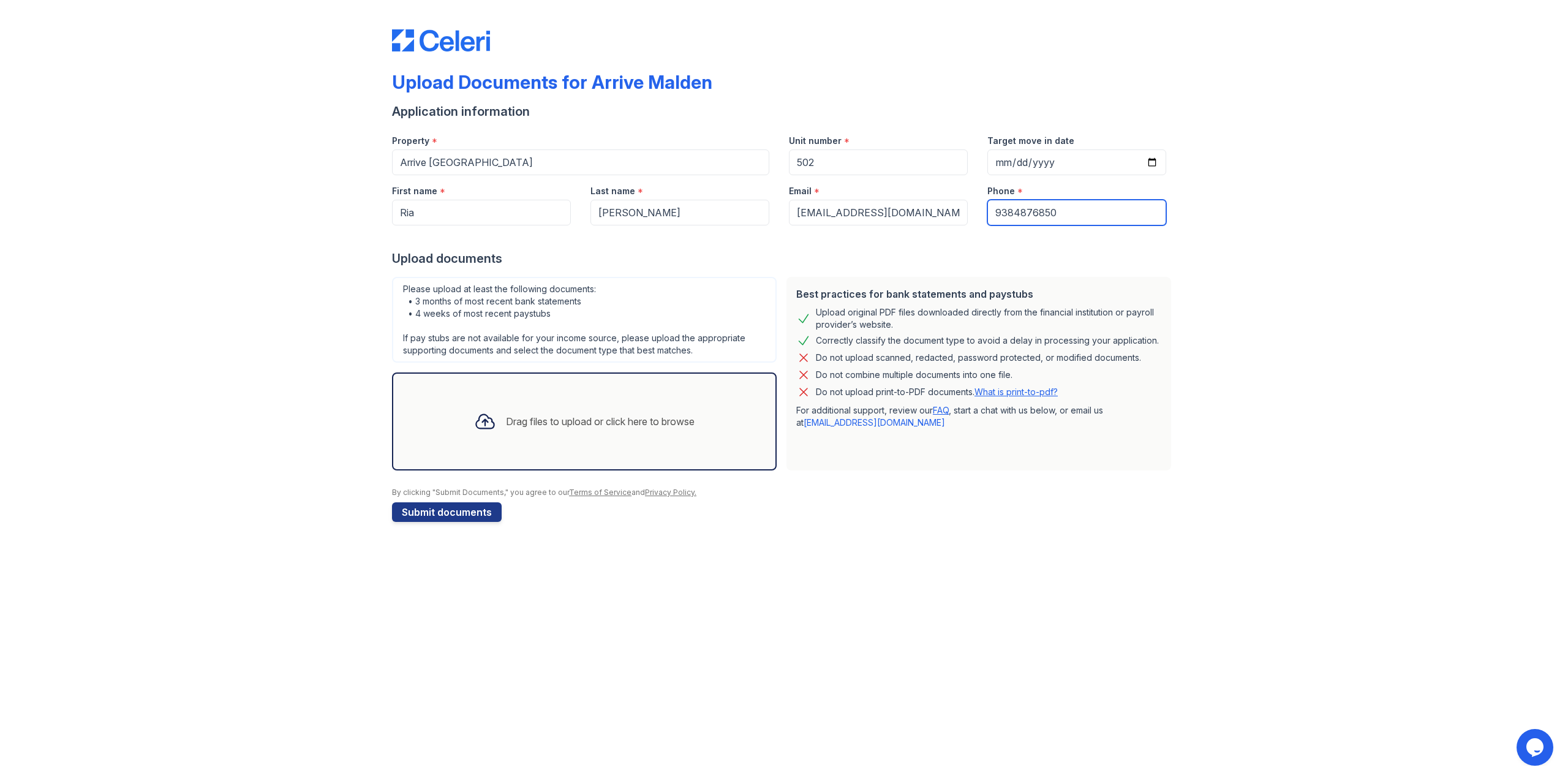
type input "9384876850"
click at [1308, 315] on div "Upload Documents for Arrive Malden Application information Property * Arrive Ma…" at bounding box center [784, 273] width 1529 height 547
click at [517, 450] on div "Drag files to upload or click here to browse" at bounding box center [584, 421] width 384 height 98
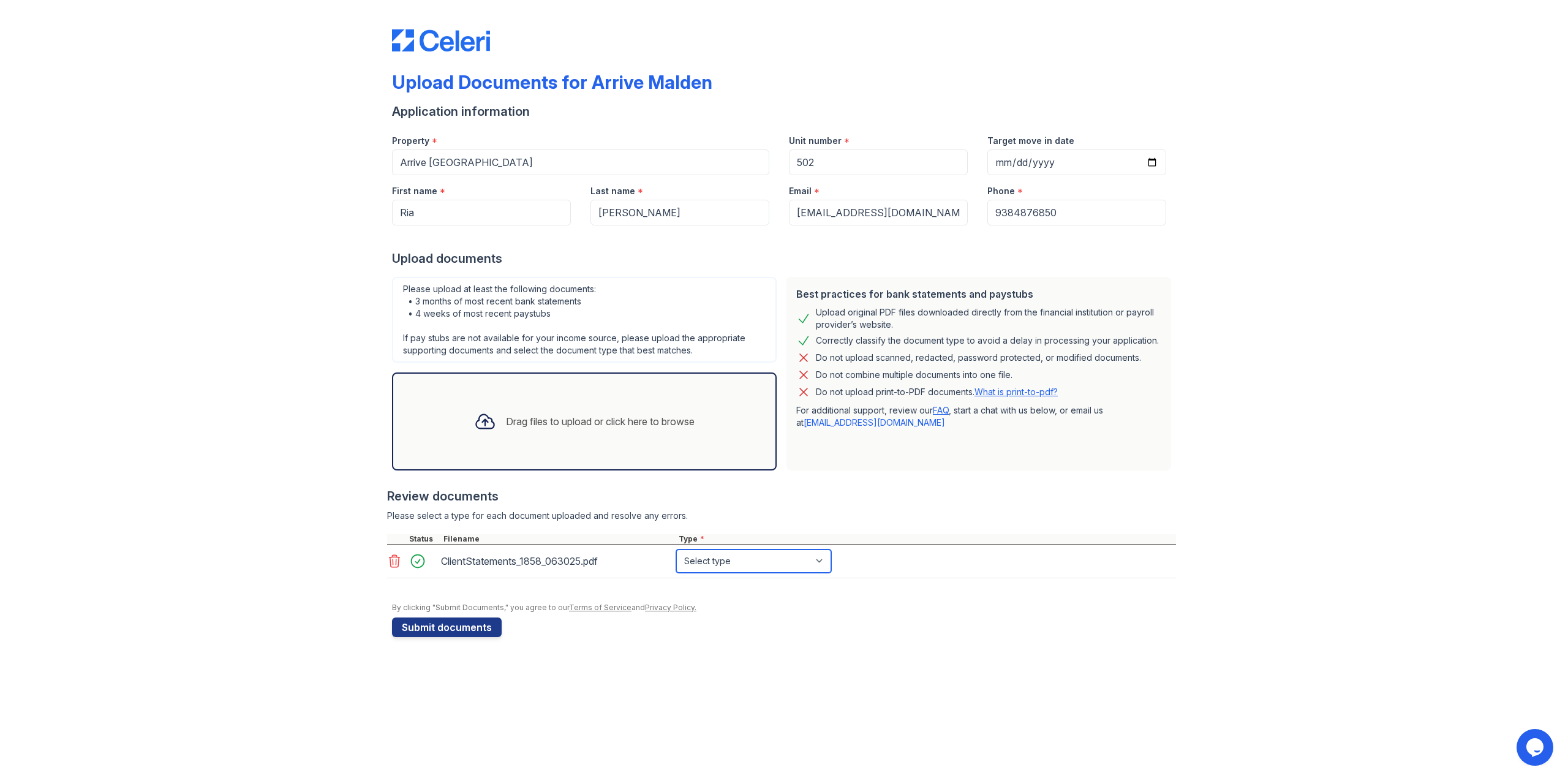
click at [791, 559] on select "Select type Paystub Bank Statement Offer Letter Tax Documents Benefit Award Let…" at bounding box center [754, 561] width 155 height 23
select select "investment_account_statement"
click at [676, 550] on select "Select type Paystub Bank Statement Offer Letter Tax Documents Benefit Award Let…" at bounding box center [754, 561] width 155 height 23
click at [542, 408] on div "Drag files to upload or click here to browse" at bounding box center [584, 421] width 240 height 42
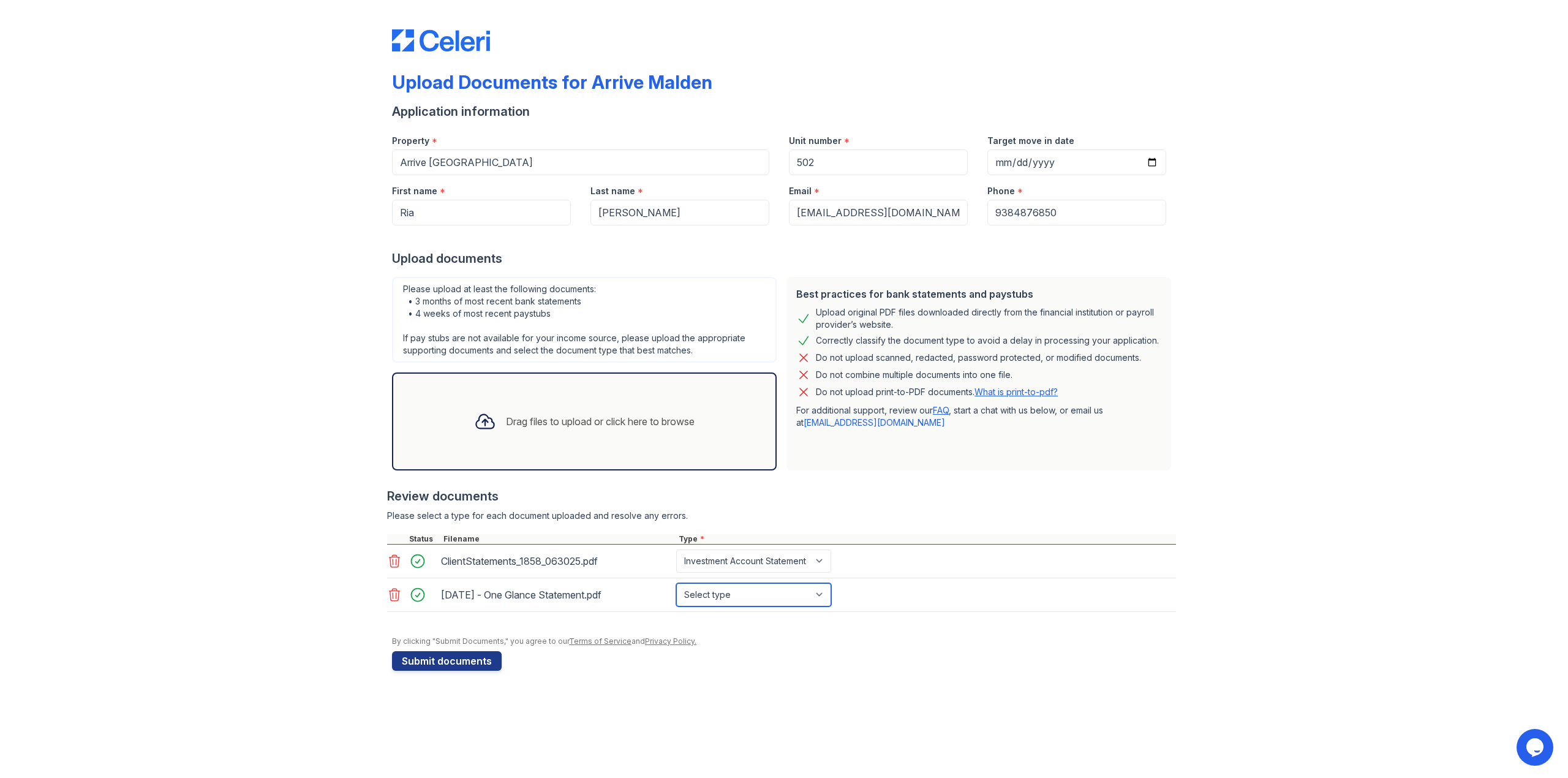
click at [790, 601] on select "Select type Paystub Bank Statement Offer Letter Tax Documents Benefit Award Let…" at bounding box center [754, 595] width 155 height 23
select select "bank_statement"
click at [676, 584] on select "Select type Paystub Bank Statement Offer Letter Tax Documents Benefit Award Let…" at bounding box center [754, 595] width 155 height 23
click at [584, 432] on div "Drag files to upload or click here to browse" at bounding box center [584, 421] width 240 height 42
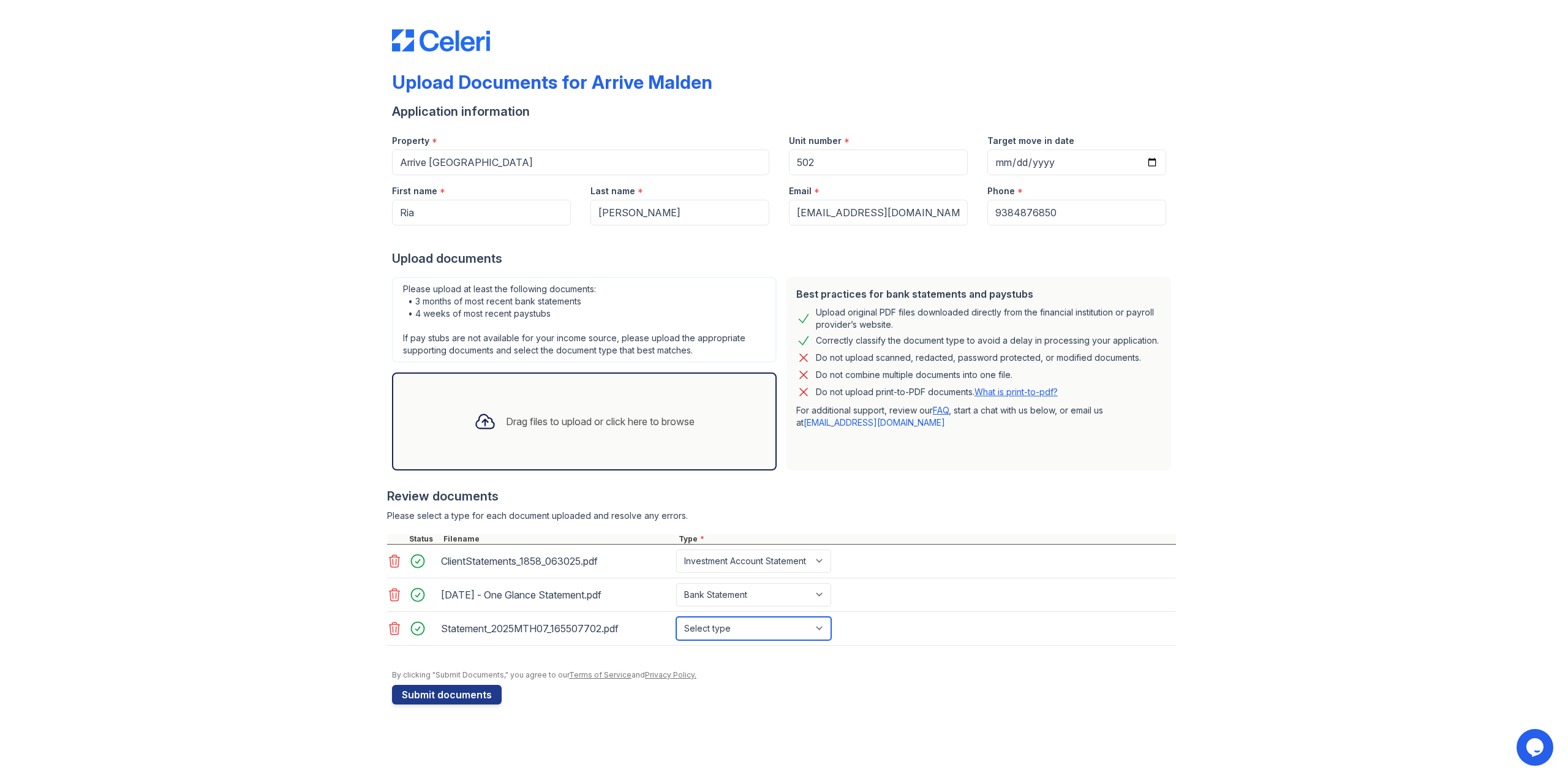
click at [775, 625] on select "Select type Paystub Bank Statement Offer Letter Tax Documents Benefit Award Let…" at bounding box center [754, 629] width 155 height 23
select select "bank_statement"
click at [676, 618] on select "Select type Paystub Bank Statement Offer Letter Tax Documents Benefit Award Let…" at bounding box center [754, 629] width 155 height 23
click at [787, 705] on form "Application information Property * Arrive Malden Unit number * 502 Target move …" at bounding box center [784, 404] width 784 height 602
click at [459, 702] on button "Submit documents" at bounding box center [446, 695] width 110 height 20
